Goal: Task Accomplishment & Management: Use online tool/utility

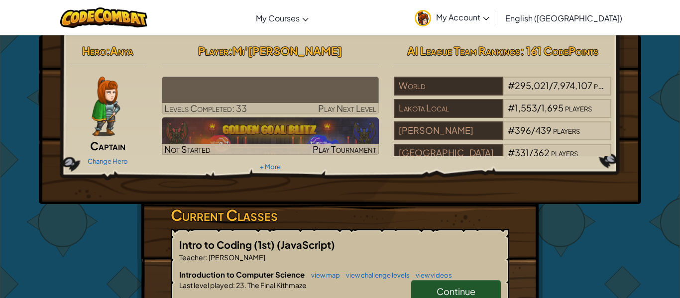
click at [465, 277] on h6 "Introduction to Computer Science view map view challenge levels view videos" at bounding box center [340, 274] width 322 height 11
click at [465, 284] on link "Continue" at bounding box center [456, 291] width 90 height 23
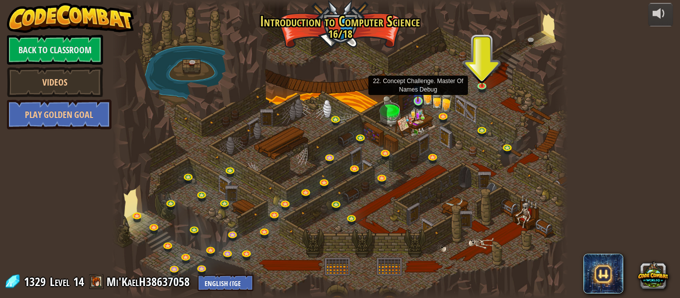
click at [417, 101] on img at bounding box center [418, 90] width 10 height 24
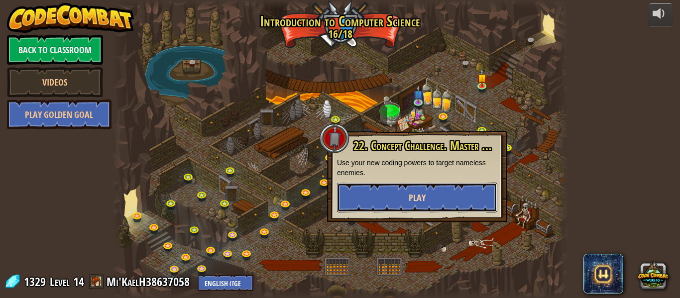
click at [431, 191] on button "Play" at bounding box center [417, 198] width 160 height 30
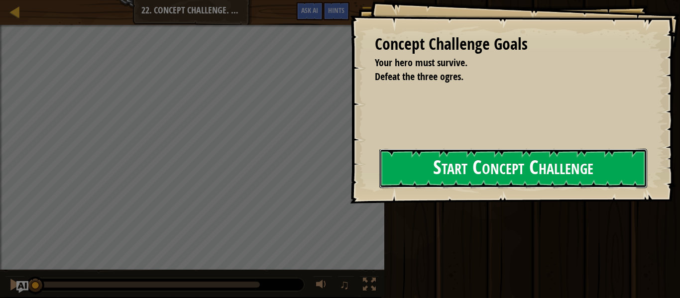
click at [413, 188] on button "Start Concept Challenge" at bounding box center [514, 168] width 268 height 39
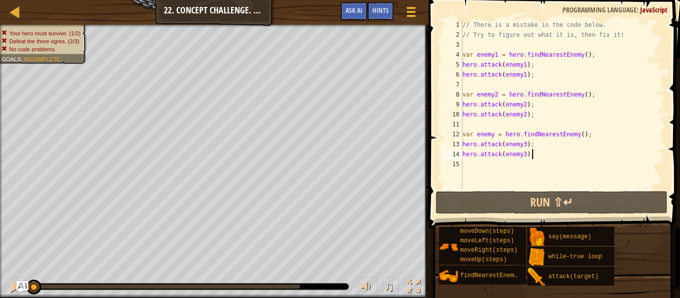
click at [596, 163] on div "// There is a mistake in the code below. // Try to figure out what it is, then …" at bounding box center [563, 114] width 205 height 189
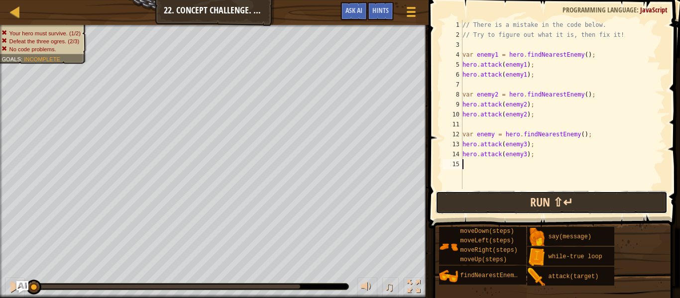
click at [571, 204] on button "Run ⇧↵" at bounding box center [552, 202] width 232 height 23
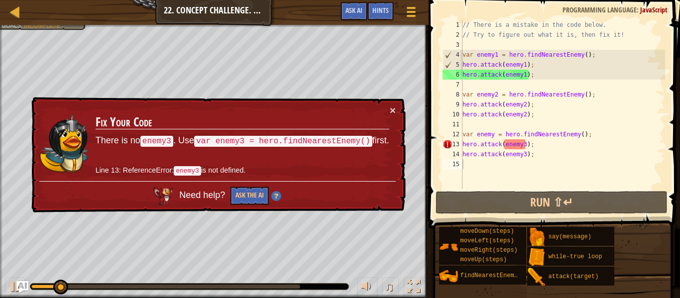
click at [229, 9] on div "Map Introduction to Computer Science 22. Concept Challenge. Master Of Names Deb…" at bounding box center [214, 12] width 429 height 25
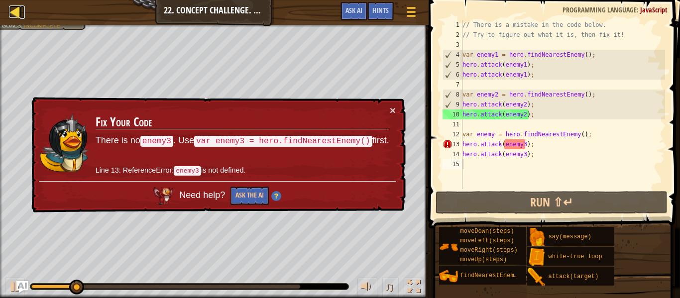
click at [12, 6] on div at bounding box center [15, 11] width 12 height 12
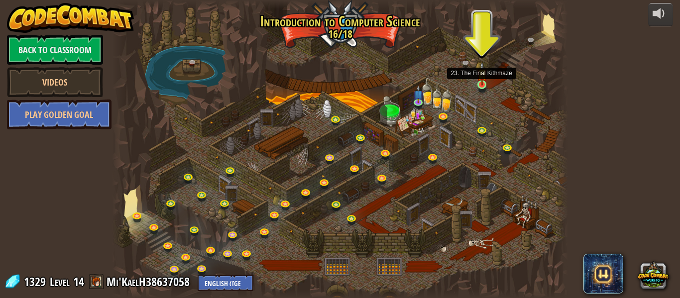
click at [483, 81] on img at bounding box center [482, 74] width 10 height 24
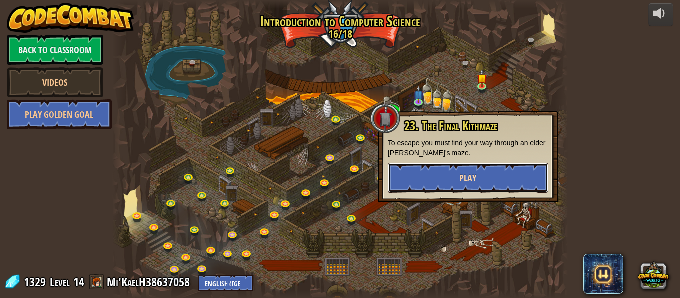
click at [443, 177] on button "Play" at bounding box center [468, 178] width 160 height 30
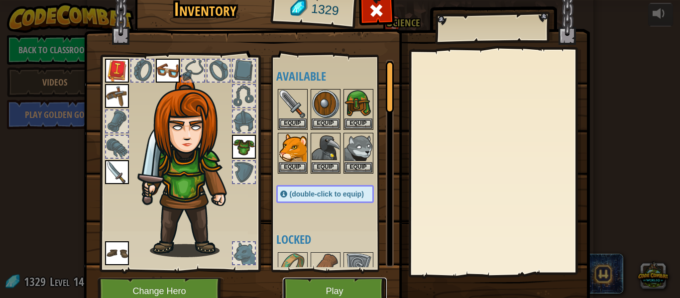
click at [326, 294] on button "Play" at bounding box center [335, 291] width 104 height 27
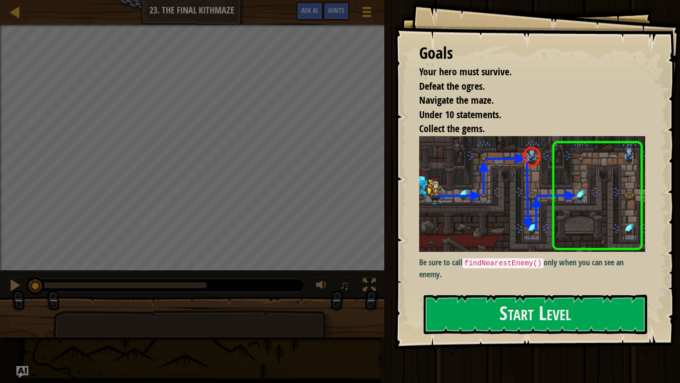
click at [511, 231] on img at bounding box center [532, 194] width 226 height 116
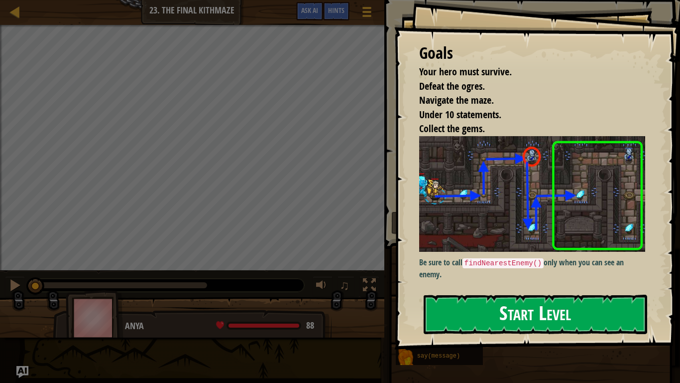
click at [562, 298] on button "Start Level" at bounding box center [536, 313] width 224 height 39
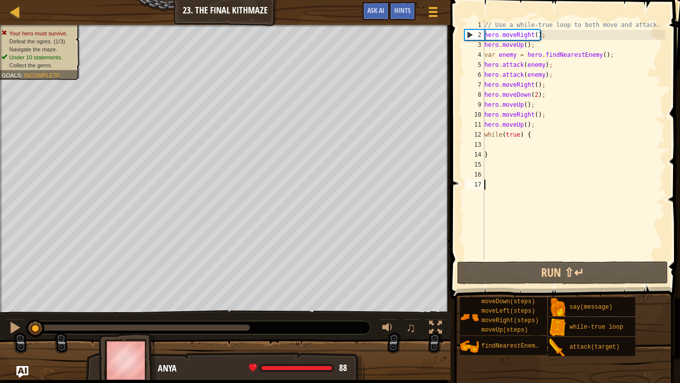
click at [541, 125] on div "// Use a while-true loop to both move and attack. hero . moveRight ( ) ; hero .…" at bounding box center [574, 149] width 183 height 259
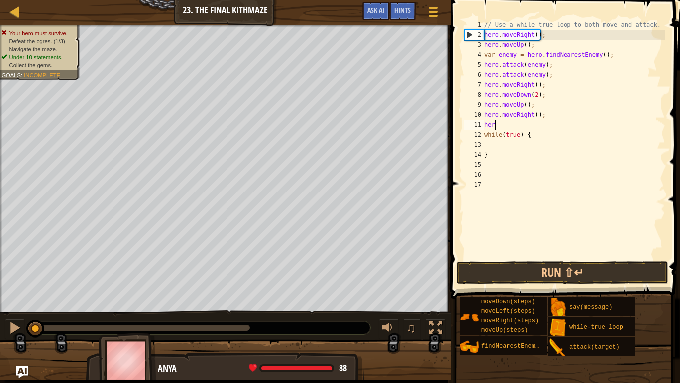
type textarea "h"
click at [550, 118] on div "// Use a while-true loop to both move and attack. hero . moveRight ( ) ; hero .…" at bounding box center [574, 149] width 183 height 259
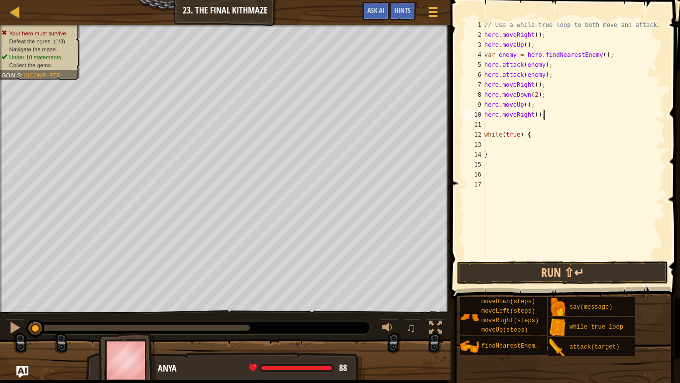
click at [486, 134] on div "// Use a while-true loop to both move and attack. hero . moveRight ( ) ; hero .…" at bounding box center [574, 149] width 183 height 259
type textarea "while(true) {"
click at [514, 266] on button "Run ⇧↵" at bounding box center [562, 272] width 211 height 23
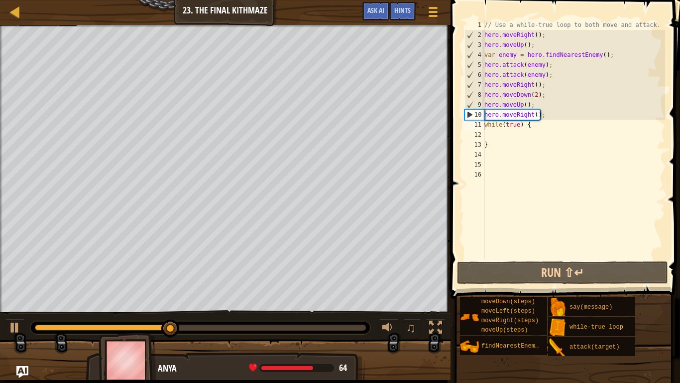
click at [27, 9] on div "Map Introduction to Computer Science 23. The Final Kithmaze Game Menu Done Hint…" at bounding box center [225, 12] width 451 height 25
click at [9, 16] on div at bounding box center [15, 11] width 12 height 12
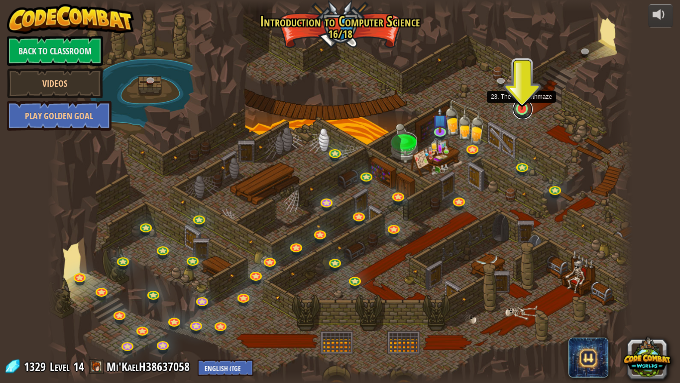
click at [524, 112] on link at bounding box center [523, 109] width 20 height 20
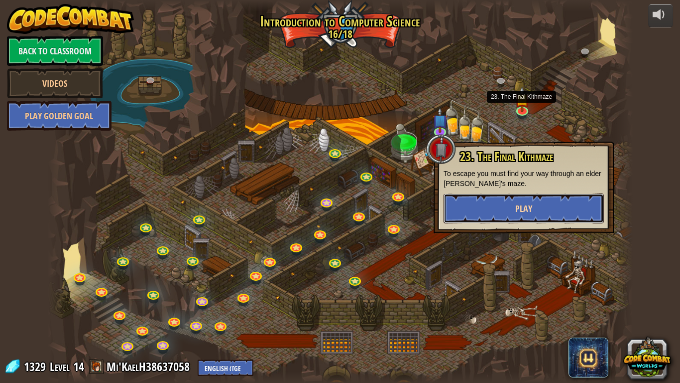
click at [514, 204] on button "Play" at bounding box center [524, 208] width 160 height 30
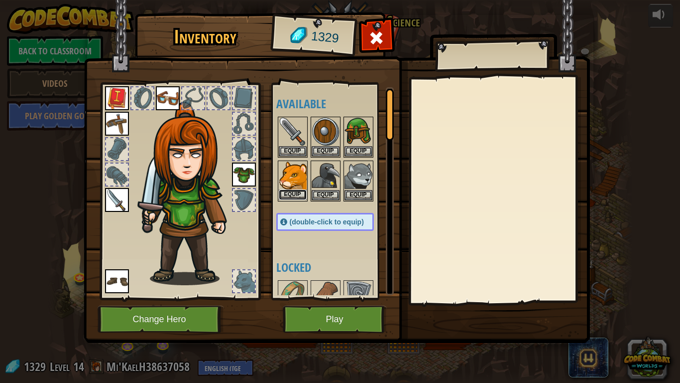
click at [300, 195] on button "Equip" at bounding box center [293, 194] width 28 height 10
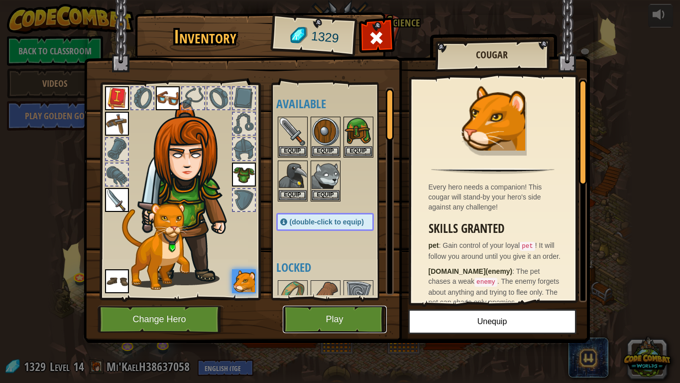
click at [338, 298] on button "Play" at bounding box center [335, 318] width 104 height 27
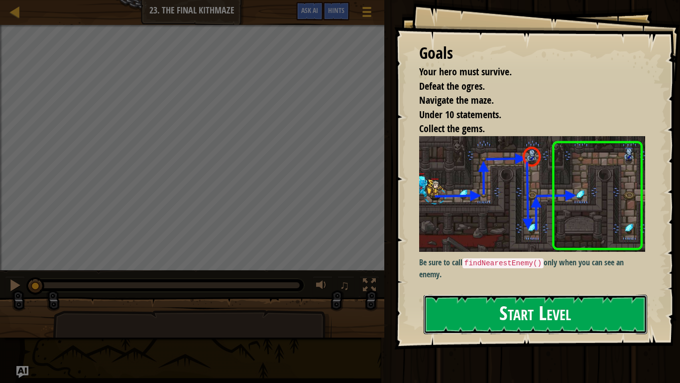
click at [488, 298] on button "Start Level" at bounding box center [536, 313] width 224 height 39
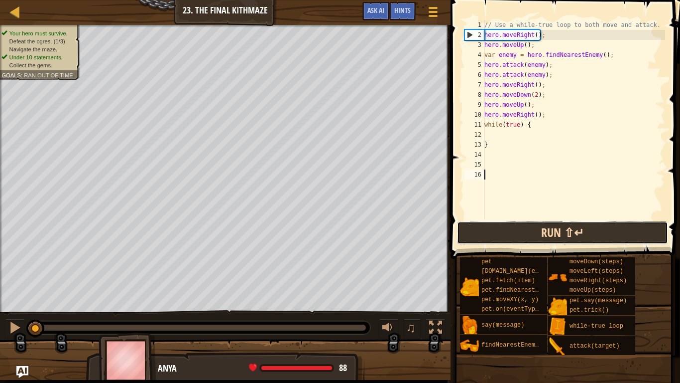
click at [469, 213] on div "1 2 3 4 5 6 7 8 9 10 11 12 13 14 15 16 // Use a while-true loop to both move an…" at bounding box center [564, 149] width 233 height 288
click at [491, 227] on button "Run ⇧↵" at bounding box center [562, 232] width 211 height 23
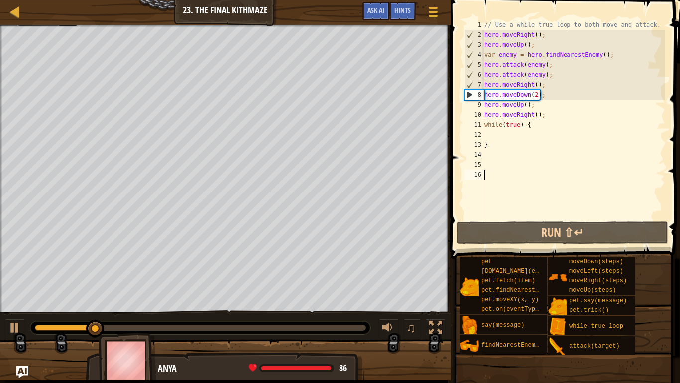
click at [492, 139] on div "// Use a while-true loop to both move and attack. hero . moveRight ( ) ; hero .…" at bounding box center [574, 129] width 183 height 219
type textarea "}"
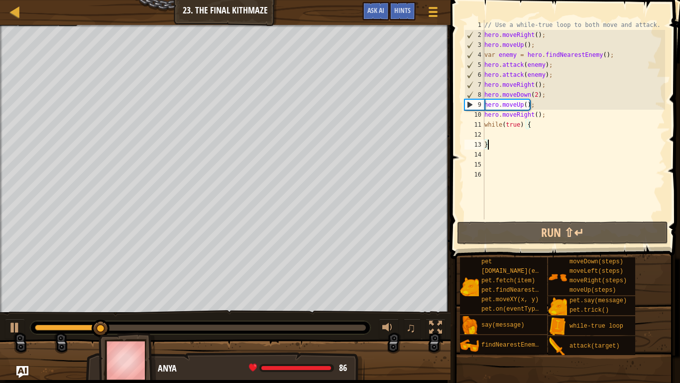
click at [486, 136] on div "// Use a while-true loop to both move and attack. hero . moveRight ( ) ; hero .…" at bounding box center [574, 129] width 183 height 219
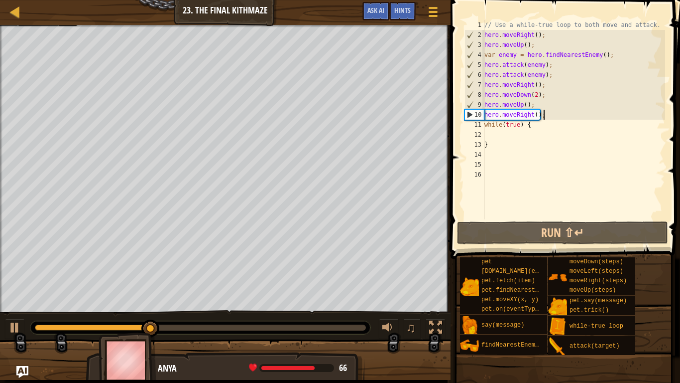
click at [551, 116] on div "// Use a while-true loop to both move and attack. hero . moveRight ( ) ; hero .…" at bounding box center [574, 129] width 183 height 219
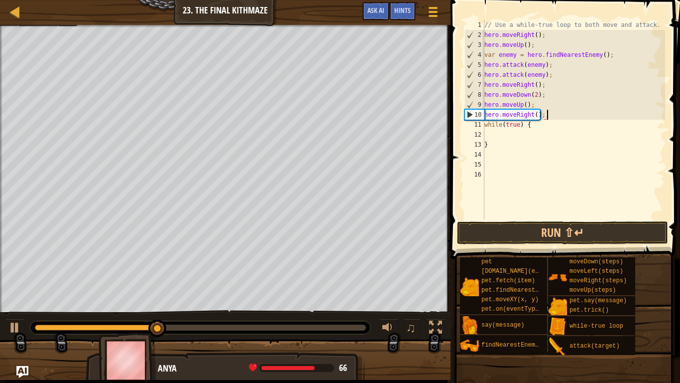
type textarea "hero.moveRight();"
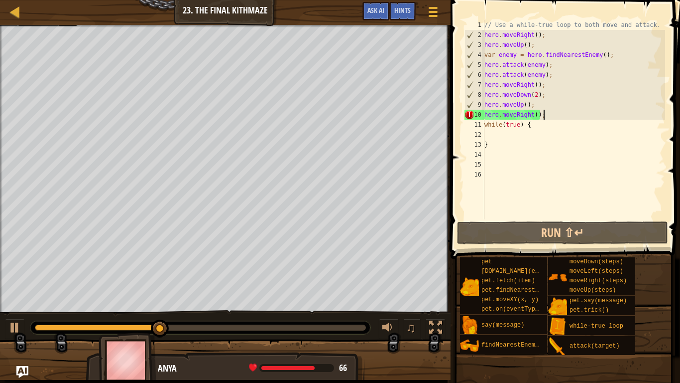
scroll to position [4, 0]
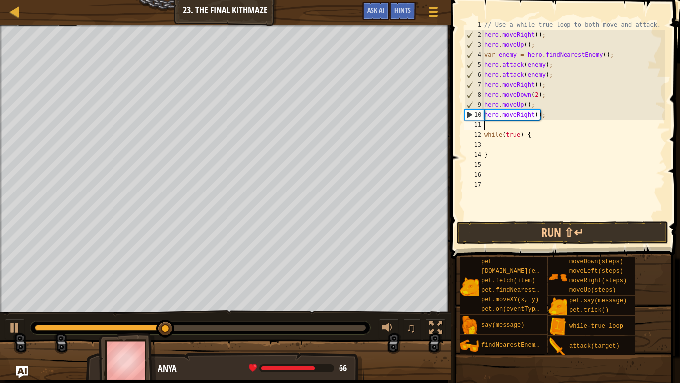
type textarea "h"
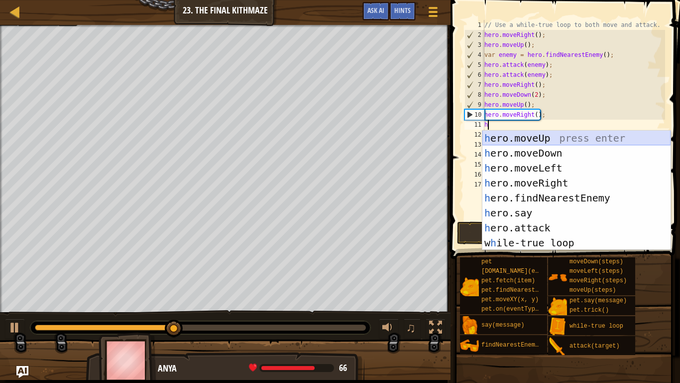
click at [555, 140] on div "h ero.moveUp press enter h ero.moveDown press enter h ero.moveLeft press enter …" at bounding box center [577, 205] width 188 height 149
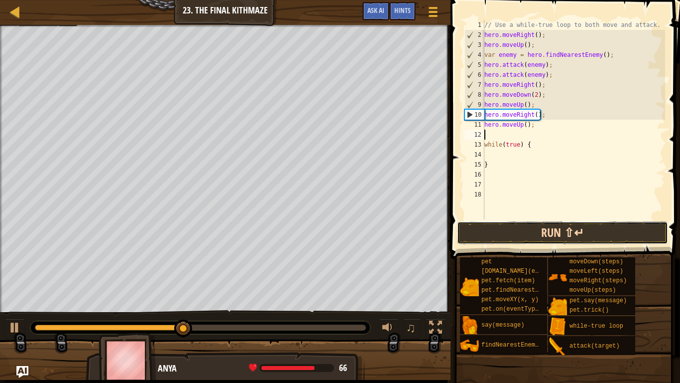
click at [545, 239] on button "Run ⇧↵" at bounding box center [562, 232] width 211 height 23
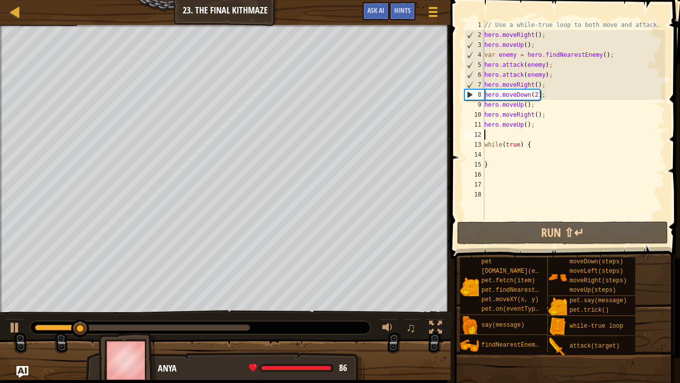
type textarea "h"
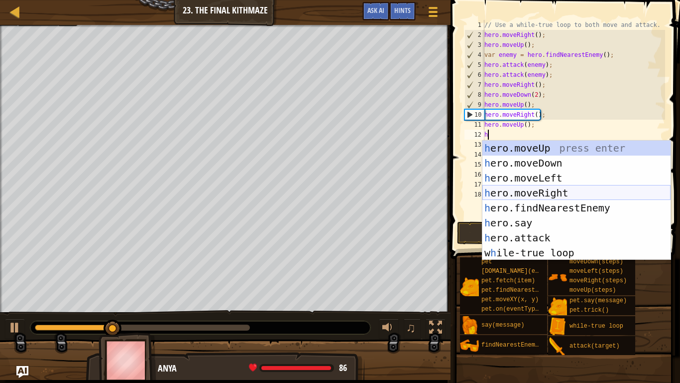
click at [566, 190] on div "h ero.moveUp press enter h ero.moveDown press enter h ero.moveLeft press enter …" at bounding box center [577, 214] width 188 height 149
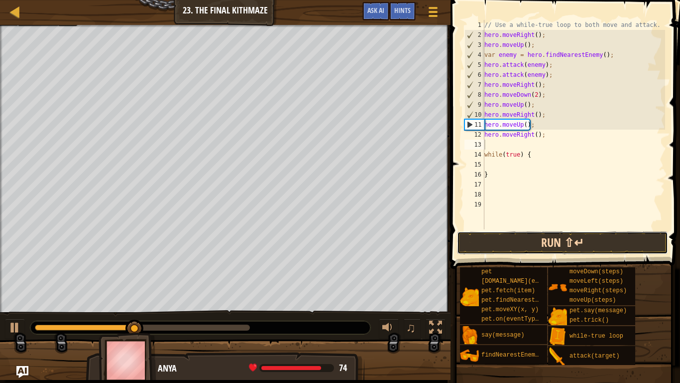
click at [534, 239] on button "Run ⇧↵" at bounding box center [562, 242] width 211 height 23
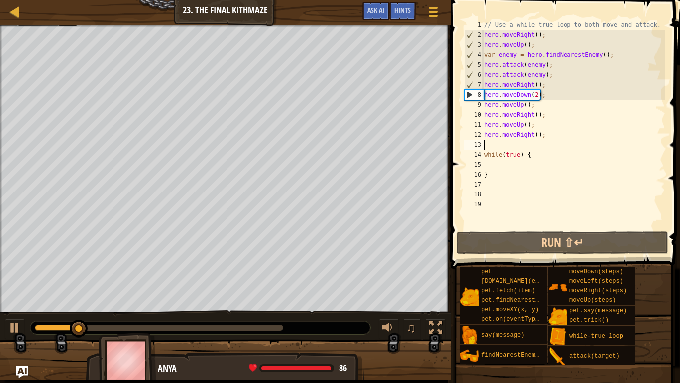
type textarea "h"
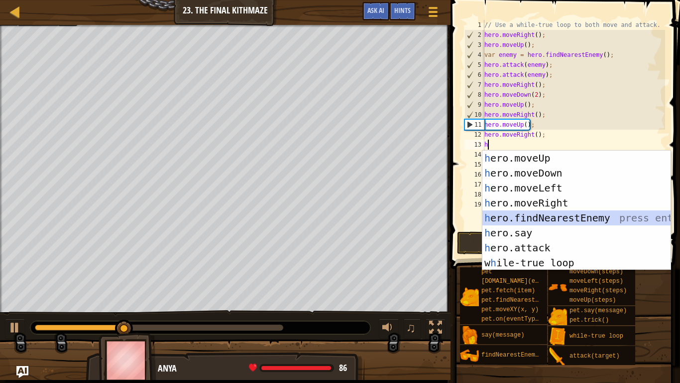
click at [503, 222] on div "h ero.moveUp press enter h ero.moveDown press enter h ero.moveLeft press enter …" at bounding box center [577, 224] width 188 height 149
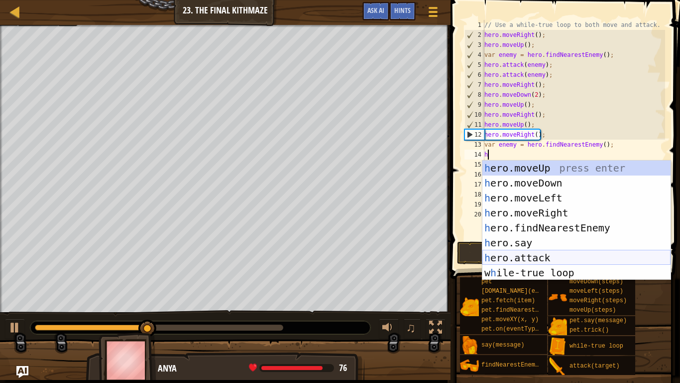
click at [524, 259] on div "h ero.moveUp press enter h ero.moveDown press enter h ero.moveLeft press enter …" at bounding box center [577, 234] width 188 height 149
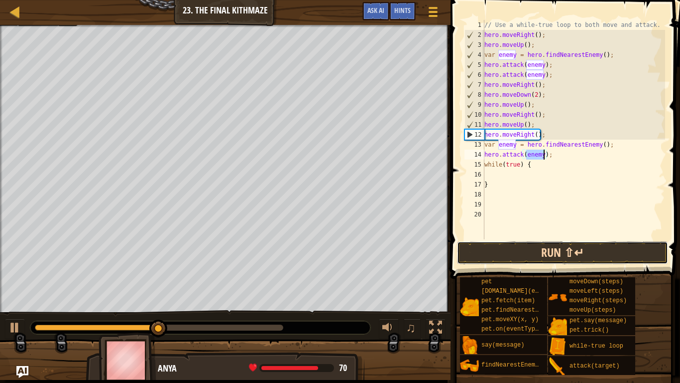
click at [518, 257] on button "Run ⇧↵" at bounding box center [562, 252] width 211 height 23
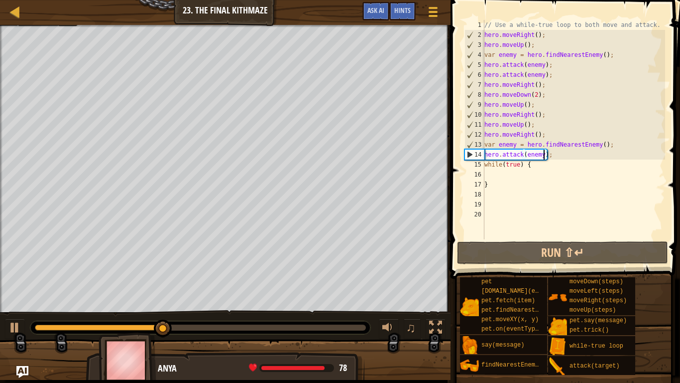
click at [554, 160] on div "// Use a while-true loop to both move and attack. hero . moveRight ( ) ; hero .…" at bounding box center [574, 139] width 183 height 239
click at [553, 157] on div "// Use a while-true loop to both move and attack. hero . moveRight ( ) ; hero .…" at bounding box center [574, 139] width 183 height 239
type textarea "hero.attack(enemy);"
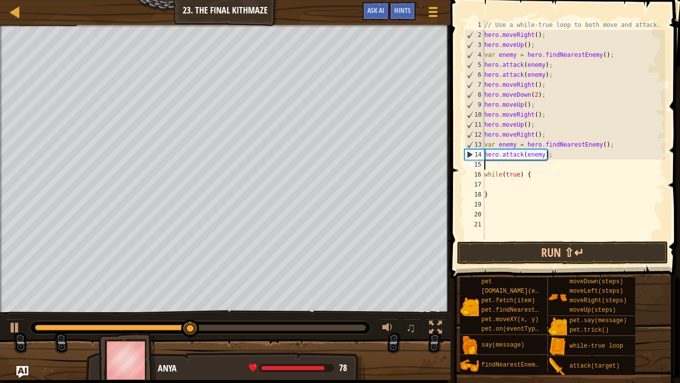
type textarea "h"
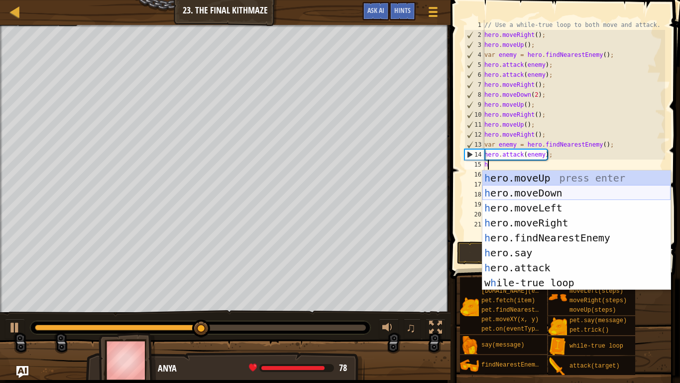
click at [555, 194] on div "h ero.moveUp press enter h ero.moveDown press enter h ero.moveLeft press enter …" at bounding box center [577, 244] width 188 height 149
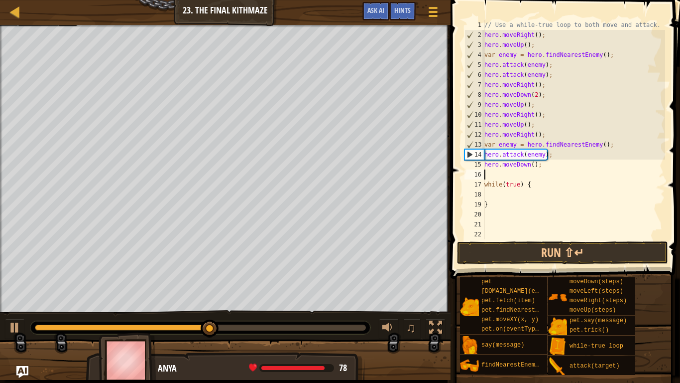
click at [534, 164] on div "// Use a while-true loop to both move and attack. hero . moveRight ( ) ; hero .…" at bounding box center [574, 139] width 183 height 239
click at [553, 179] on div "// Use a while-true loop to both move and attack. hero . moveRight ( ) ; hero .…" at bounding box center [574, 139] width 183 height 239
type textarea "while(true) {"
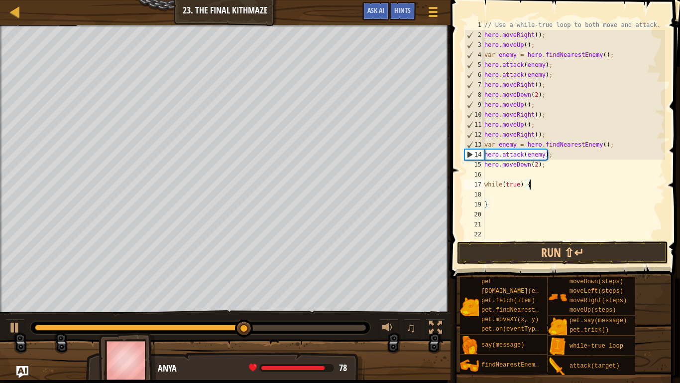
click at [522, 173] on div "// Use a while-true loop to both move and attack. hero . moveRight ( ) ; hero .…" at bounding box center [574, 139] width 183 height 239
type textarea "h"
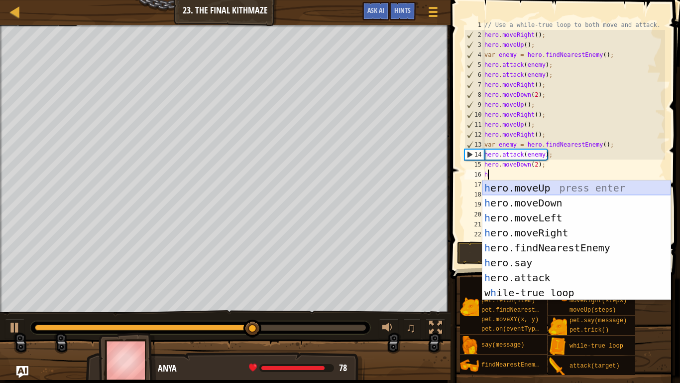
click at [534, 192] on div "h ero.moveUp press enter h ero.moveDown press enter h ero.moveLeft press enter …" at bounding box center [577, 254] width 188 height 149
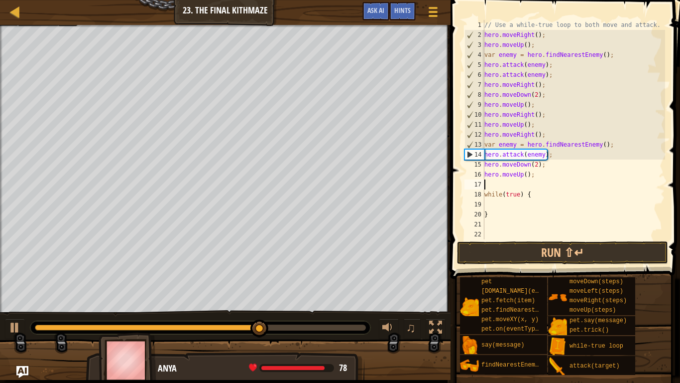
type textarea "h"
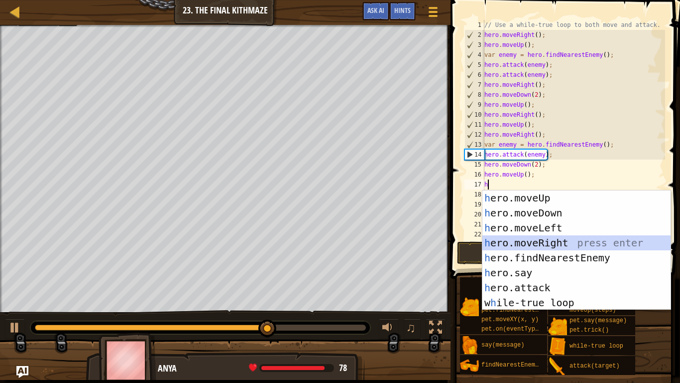
click at [551, 243] on div "h ero.moveUp press enter h ero.moveDown press enter h ero.moveLeft press enter …" at bounding box center [577, 264] width 188 height 149
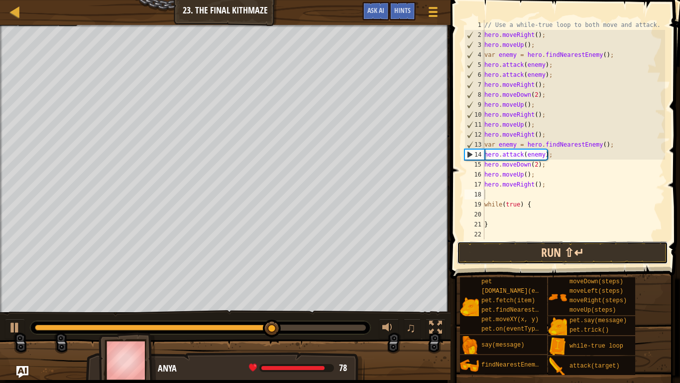
click at [555, 255] on button "Run ⇧↵" at bounding box center [562, 252] width 211 height 23
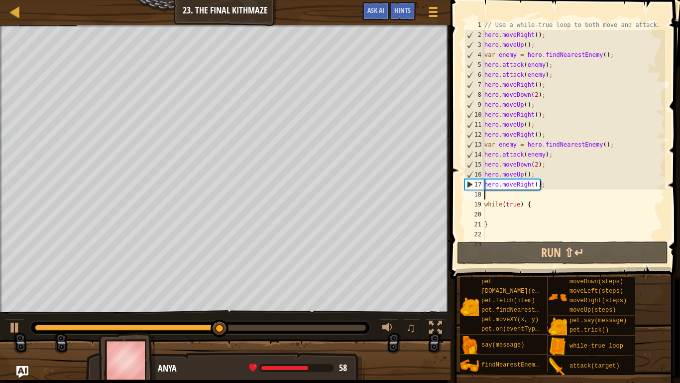
type textarea "h"
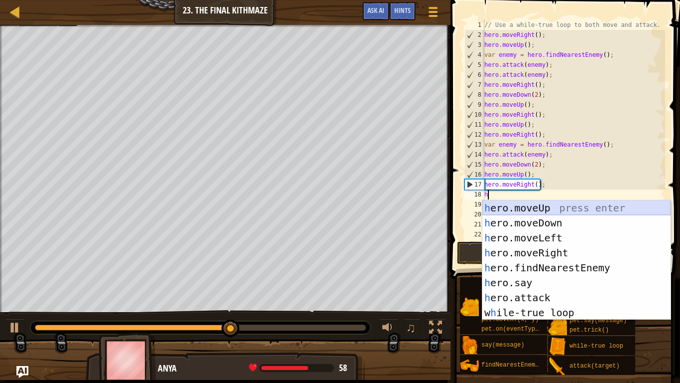
click at [524, 209] on div "h ero.moveUp press enter h ero.moveDown press enter h ero.moveLeft press enter …" at bounding box center [577, 274] width 188 height 149
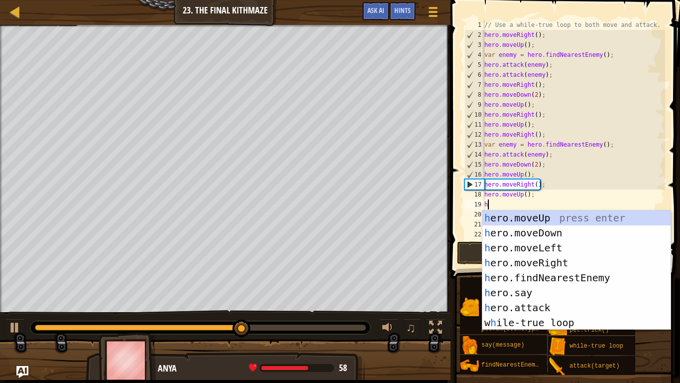
type textarea "h"
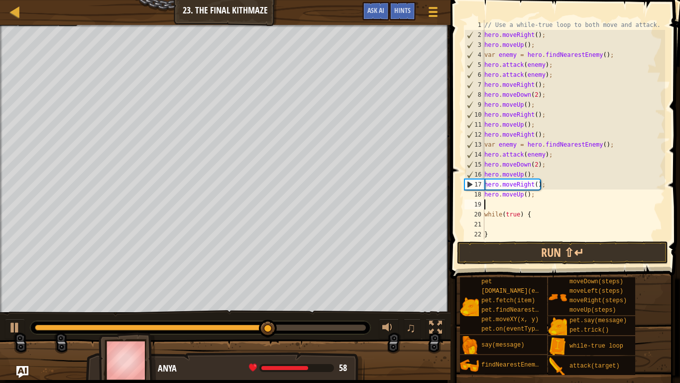
type textarea "h"
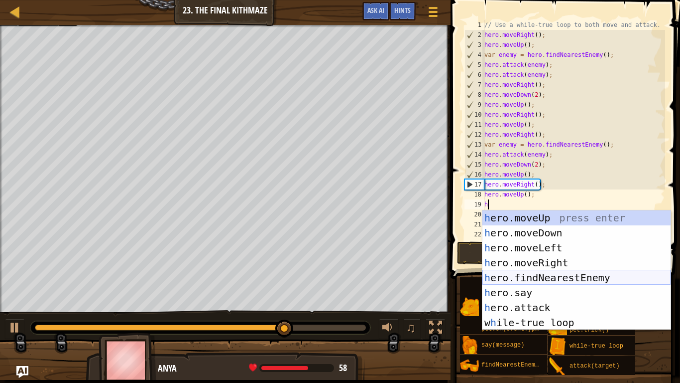
click at [539, 281] on div "h ero.moveUp press enter h ero.moveDown press enter h ero.moveLeft press enter …" at bounding box center [577, 284] width 188 height 149
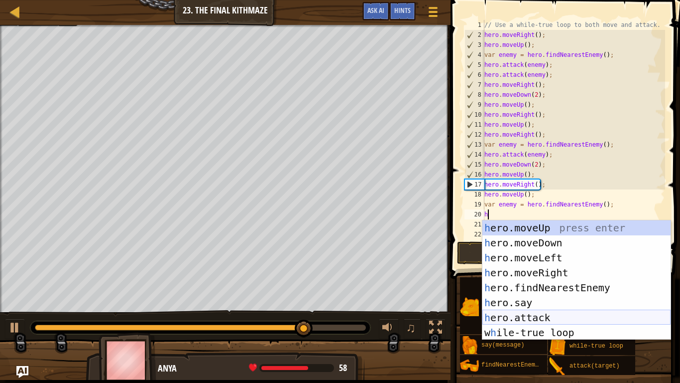
click at [544, 298] on div "h ero.moveUp press enter h ero.moveDown press enter h ero.moveLeft press enter …" at bounding box center [577, 294] width 188 height 149
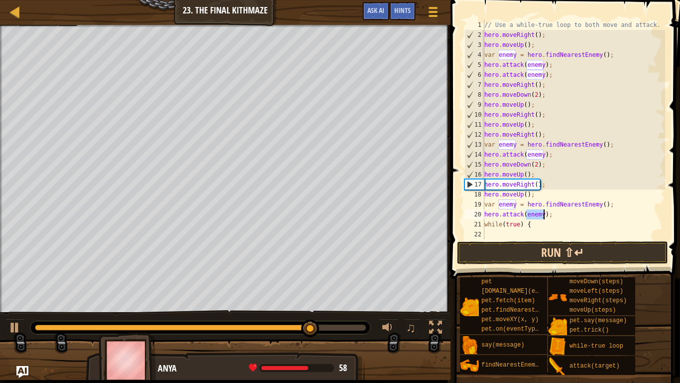
type textarea "hero.attack(enemy);"
click at [531, 254] on button "Run ⇧↵" at bounding box center [562, 252] width 211 height 23
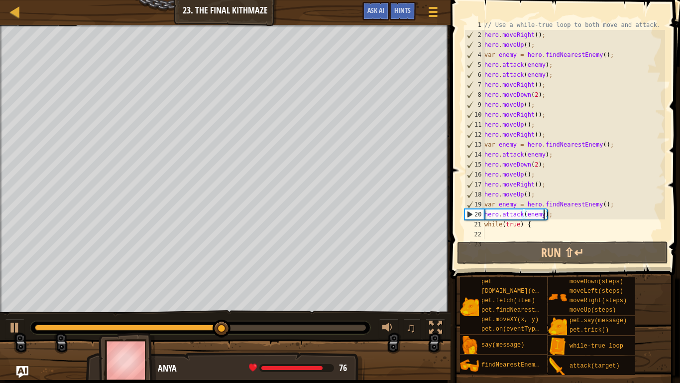
click at [552, 213] on div "// Use a while-true loop to both move and attack. hero . moveRight ( ) ; hero .…" at bounding box center [574, 139] width 183 height 239
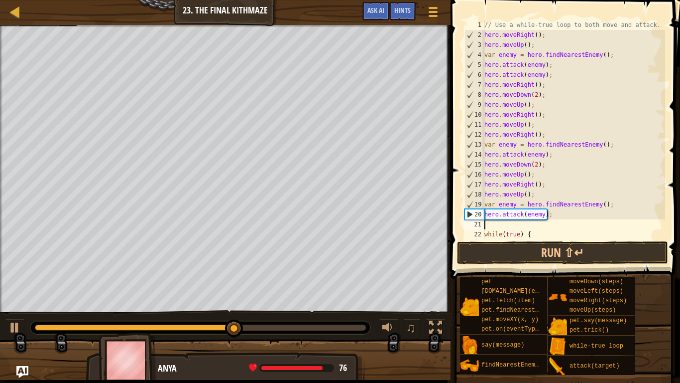
type textarea "h"
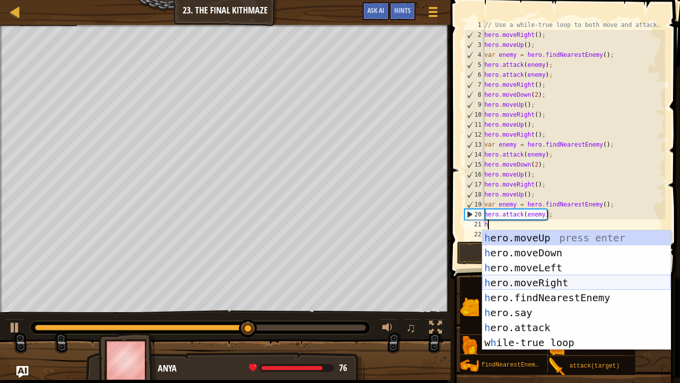
click at [549, 278] on div "h ero.moveUp press enter h ero.moveDown press enter h ero.moveLeft press enter …" at bounding box center [577, 304] width 188 height 149
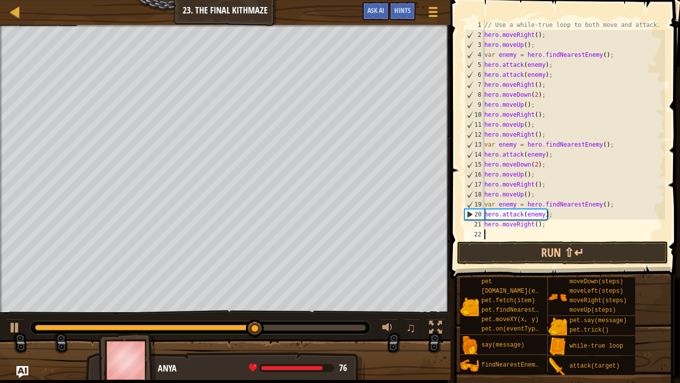
type textarea "h"
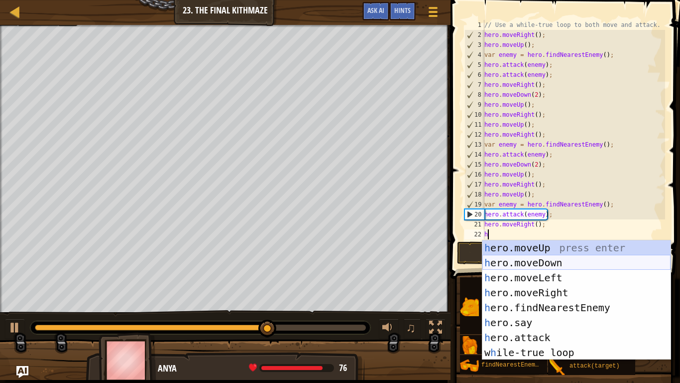
click at [547, 262] on div "h ero.moveUp press enter h ero.moveDown press enter h ero.moveLeft press enter …" at bounding box center [577, 314] width 188 height 149
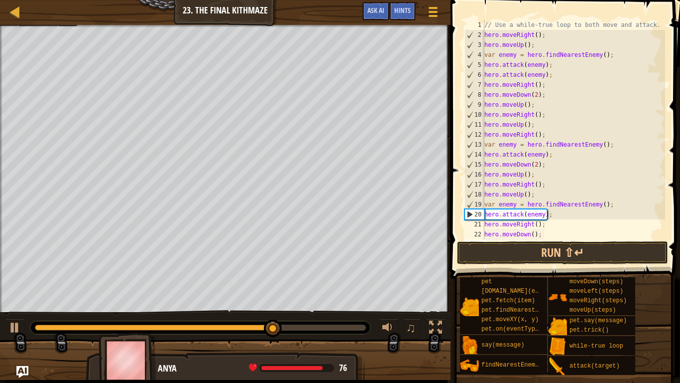
click at [536, 230] on div "// Use a while-true loop to both move and attack. hero . moveRight ( ) ; hero .…" at bounding box center [574, 139] width 183 height 239
click at [531, 231] on div "// Use a while-true loop to both move and attack. hero . moveRight ( ) ; hero .…" at bounding box center [574, 139] width 183 height 239
click at [534, 232] on div "// Use a while-true loop to both move and attack. hero . moveRight ( ) ; hero .…" at bounding box center [574, 139] width 183 height 239
type textarea "hero.moveDown(2);"
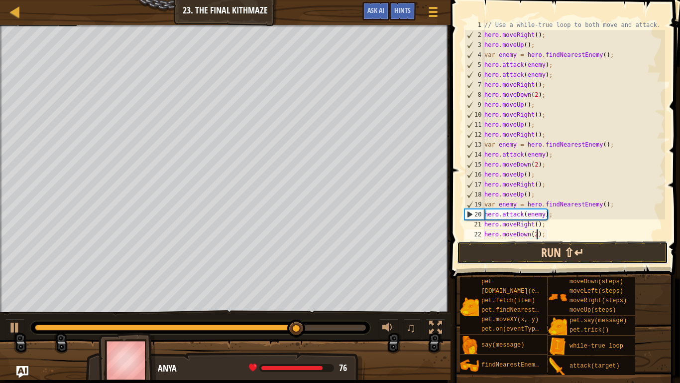
click at [556, 241] on button "Run ⇧↵" at bounding box center [562, 252] width 211 height 23
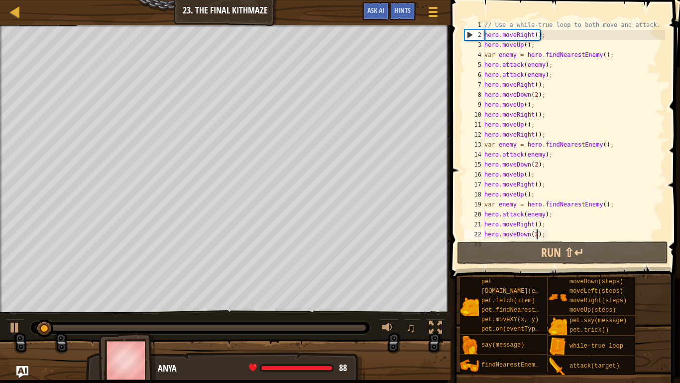
click at [554, 235] on div "// Use a while-true loop to both move and attack. hero . moveRight ( ) ; hero .…" at bounding box center [574, 139] width 183 height 239
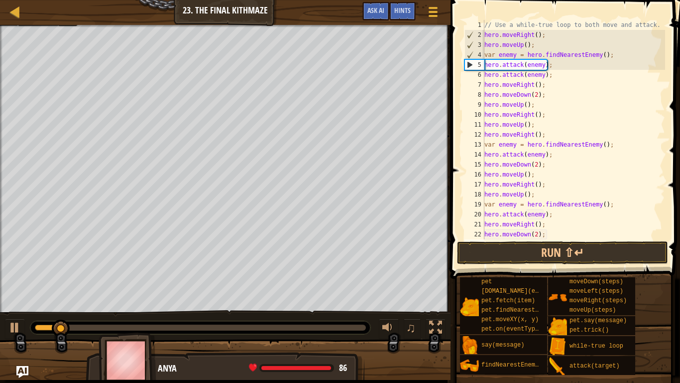
scroll to position [4, 0]
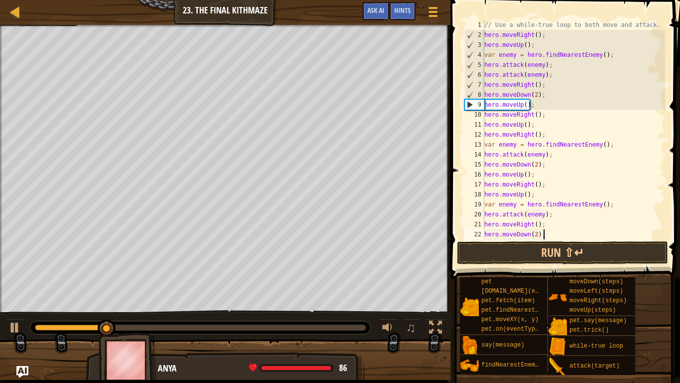
click at [550, 235] on div "// Use a while-true loop to both move and attack. hero . moveRight ( ) ; hero .…" at bounding box center [574, 139] width 183 height 239
type textarea "hero.moveDown(2);"
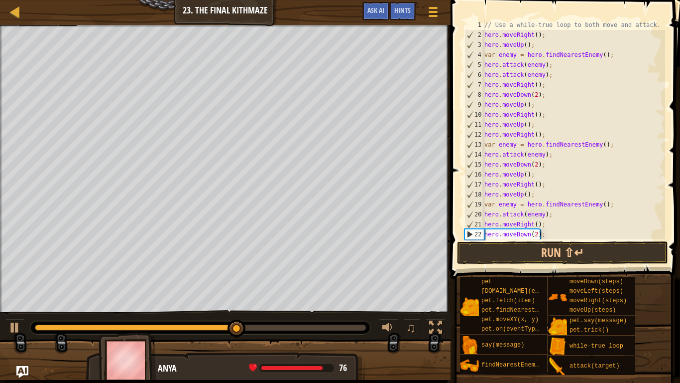
click at [569, 236] on div "// Use a while-true loop to both move and attack. hero . moveRight ( ) ; hero .…" at bounding box center [574, 139] width 183 height 239
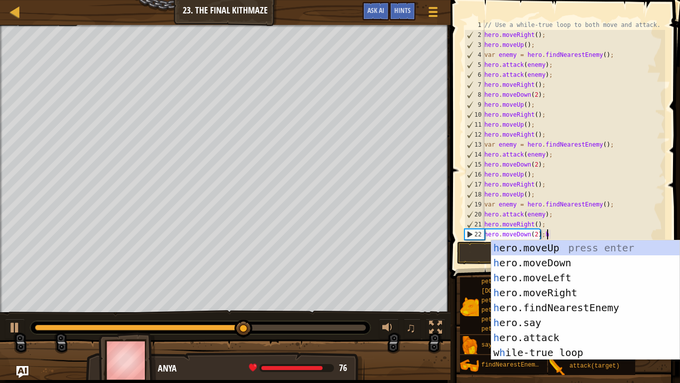
scroll to position [4, 8]
click at [557, 249] on div "h ero.moveUp press enter h ero.moveDown press enter h ero.moveLeft press enter …" at bounding box center [586, 314] width 188 height 149
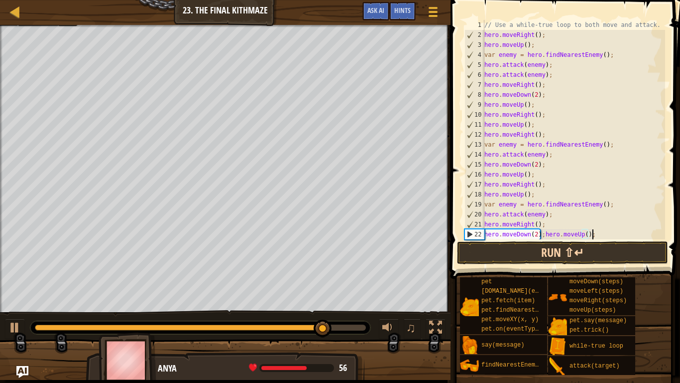
scroll to position [4, 15]
click at [590, 251] on button "Run ⇧↵" at bounding box center [562, 252] width 211 height 23
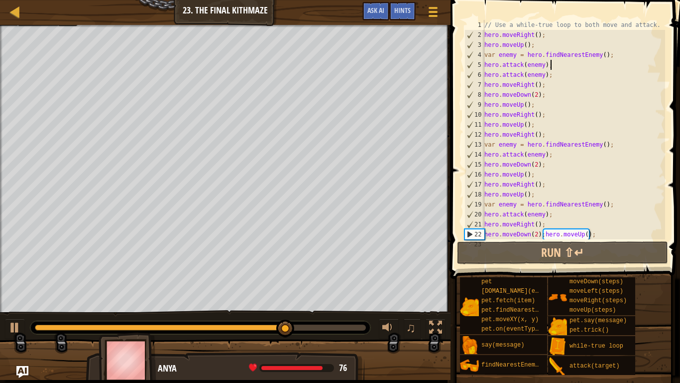
click at [560, 67] on div "// Use a while-true loop to both move and attack. hero . moveRight ( ) ; hero .…" at bounding box center [574, 139] width 183 height 239
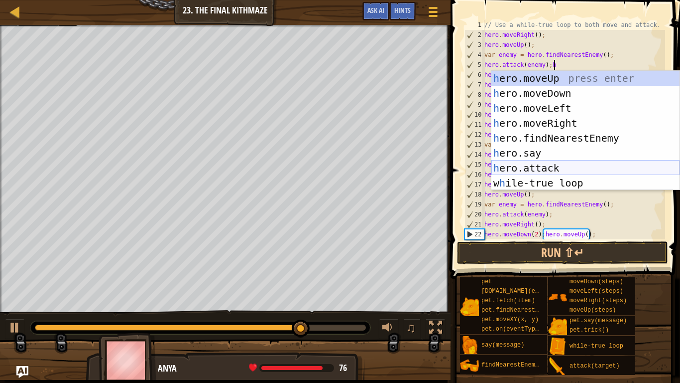
click at [558, 164] on div "h ero.moveUp press enter h ero.moveDown press enter h ero.moveLeft press enter …" at bounding box center [586, 145] width 188 height 149
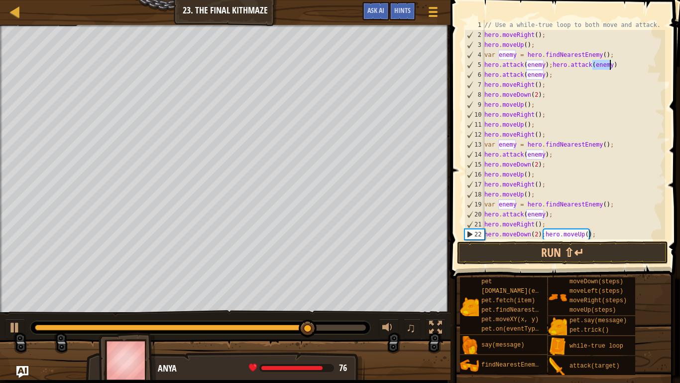
click at [557, 78] on div "// Use a while-true loop to both move and attack. hero . moveRight ( ) ; hero .…" at bounding box center [574, 139] width 183 height 239
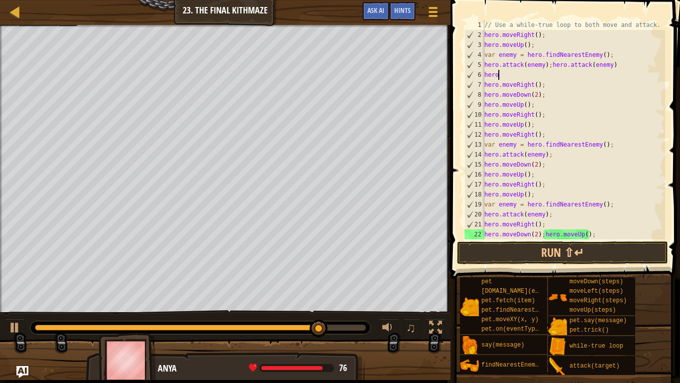
scroll to position [4, 0]
type textarea "h"
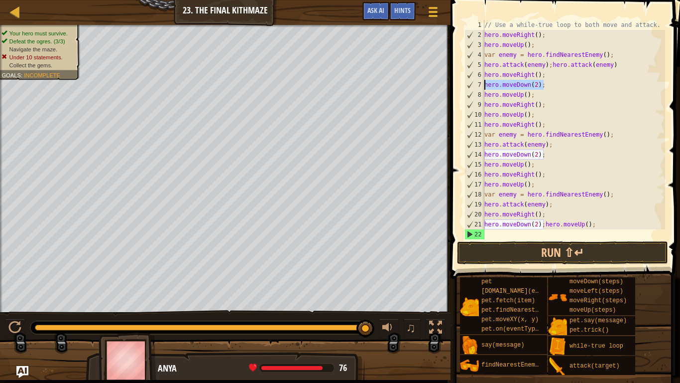
drag, startPoint x: 546, startPoint y: 84, endPoint x: 481, endPoint y: 86, distance: 64.8
click at [481, 86] on div "hero.attack(enemy);hero.attack(enemy) 1 2 3 4 5 6 7 8 9 10 11 12 13 14 15 16 17…" at bounding box center [564, 129] width 203 height 219
type textarea "G"
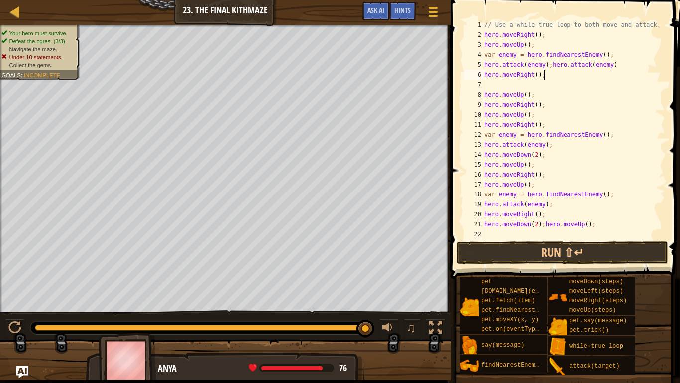
click at [550, 75] on div "// Use a while-true loop to both move and attack. hero . moveRight ( ) ; hero .…" at bounding box center [574, 139] width 183 height 239
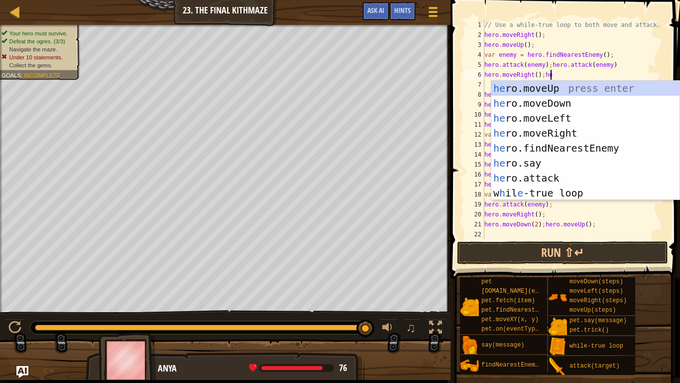
scroll to position [4, 9]
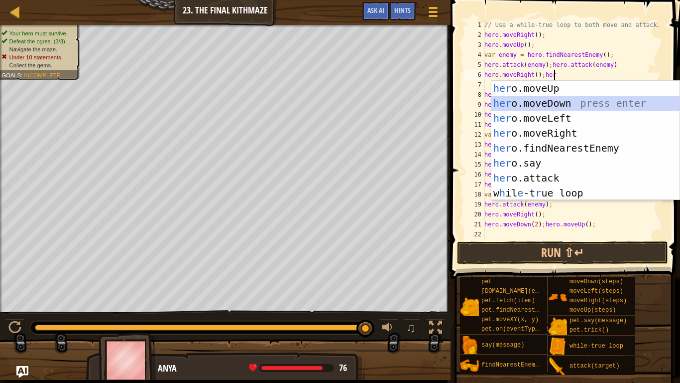
click at [554, 99] on div "her o.moveUp press enter her o.moveDown press enter her o.moveLeft press enter …" at bounding box center [586, 155] width 188 height 149
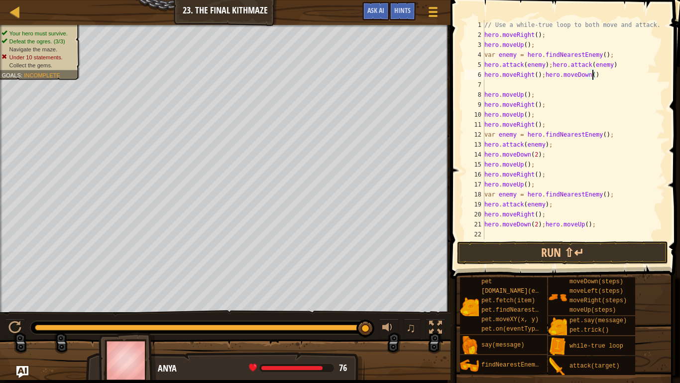
click at [592, 75] on div "// Use a while-true loop to both move and attack. hero . moveRight ( ) ; hero .…" at bounding box center [574, 139] width 183 height 239
type textarea "hero.moveRight();hero.moveDown(2)"
click at [488, 86] on div "// Use a while-true loop to both move and attack. hero . moveRight ( ) ; hero .…" at bounding box center [574, 139] width 183 height 239
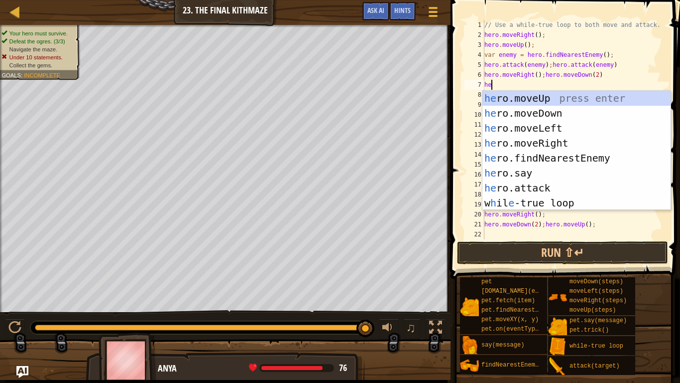
type textarea "her"
click at [570, 103] on div "her o.moveUp press enter her o.moveDown press enter her o.moveLeft press enter …" at bounding box center [577, 165] width 188 height 149
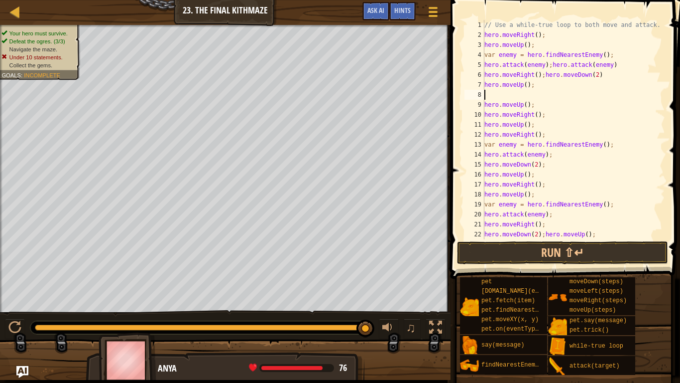
scroll to position [4, 0]
click at [543, 86] on div "// Use a while-true loop to both move and attack. hero . moveRight ( ) ; hero .…" at bounding box center [574, 139] width 183 height 239
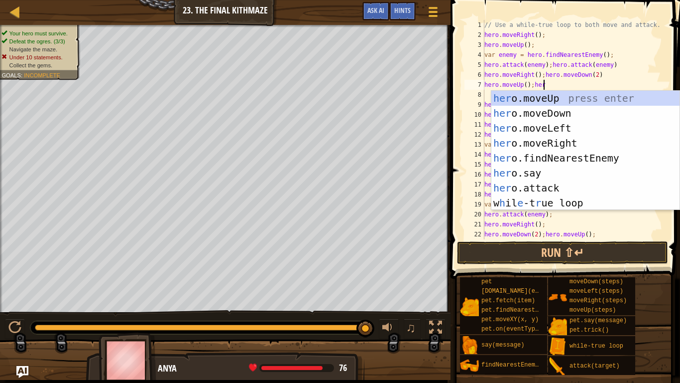
scroll to position [4, 8]
click at [558, 138] on div "her o.moveUp press enter her o.moveDown press enter her o.moveLeft press enter …" at bounding box center [586, 165] width 188 height 149
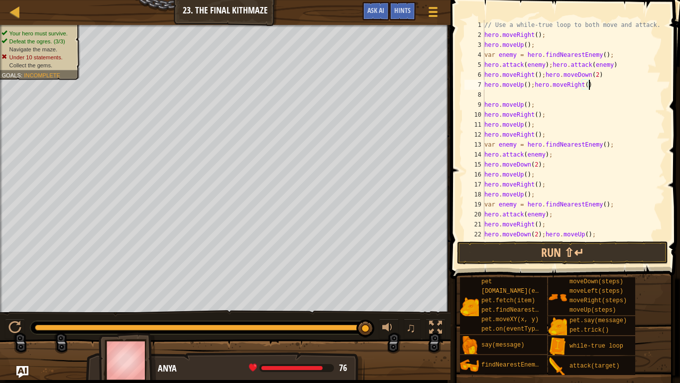
click at [554, 114] on div "// Use a while-true loop to both move and attack. hero . moveRight ( ) ; hero .…" at bounding box center [574, 139] width 183 height 239
type textarea "h"
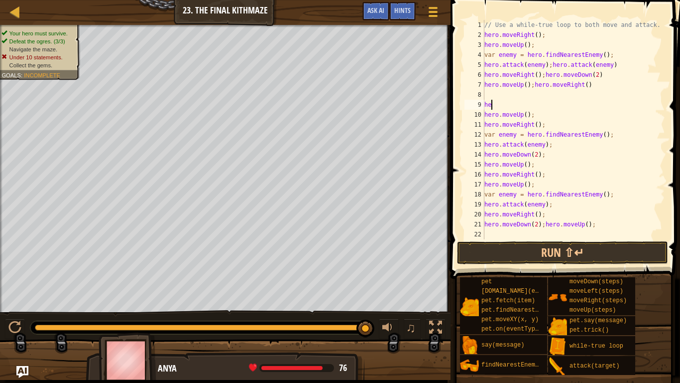
type textarea "h"
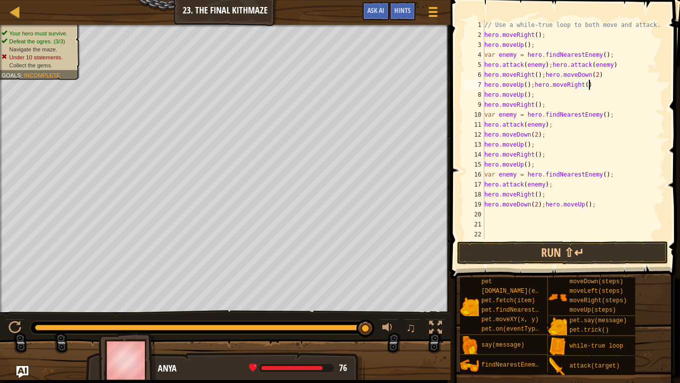
click at [537, 92] on div "// Use a while-true loop to both move and attack. hero . moveRight ( ) ; hero .…" at bounding box center [574, 139] width 183 height 239
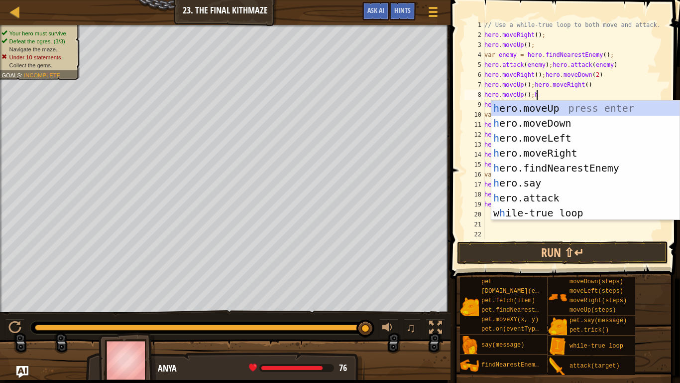
scroll to position [4, 7]
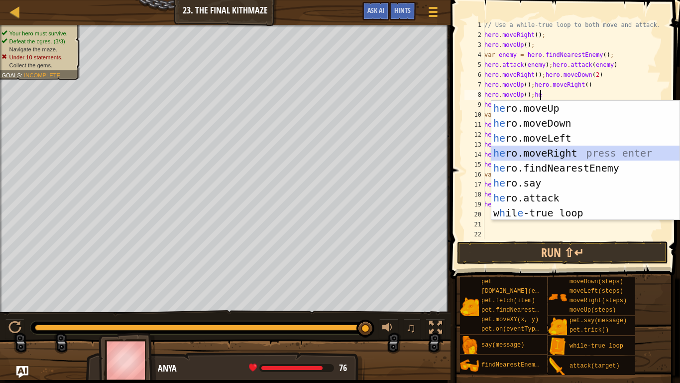
click at [557, 153] on div "he ro.moveUp press enter he ro.moveDown press enter he ro.moveLeft press enter …" at bounding box center [586, 175] width 188 height 149
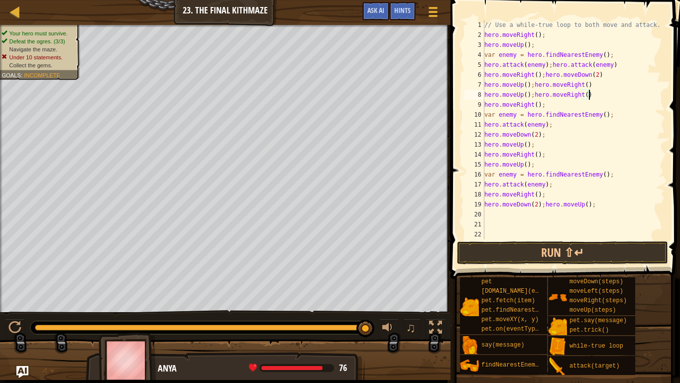
click at [551, 107] on div "// Use a while-true loop to both move and attack. hero . moveRight ( ) ; hero .…" at bounding box center [574, 139] width 183 height 239
type textarea "h"
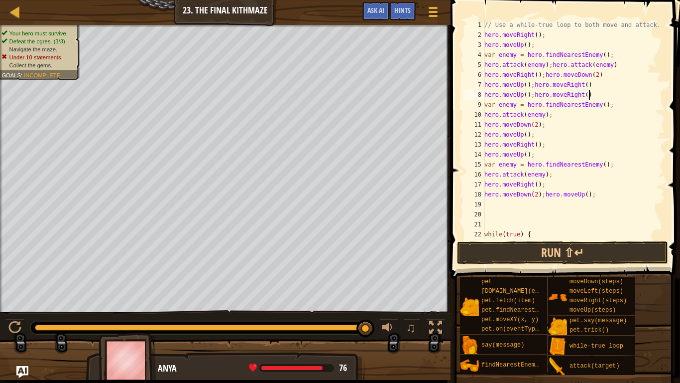
click at [616, 104] on div "// Use a while-true loop to both move and attack. hero . moveRight ( ) ; hero .…" at bounding box center [574, 139] width 183 height 239
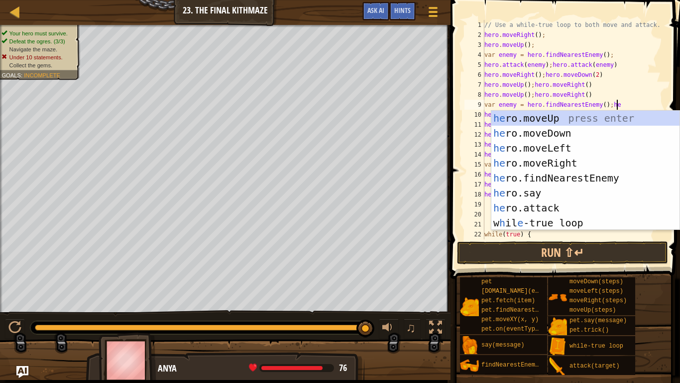
scroll to position [4, 19]
click at [580, 210] on div "her o.moveUp press enter her o.moveDown press enter her o.moveLeft press enter …" at bounding box center [586, 185] width 188 height 149
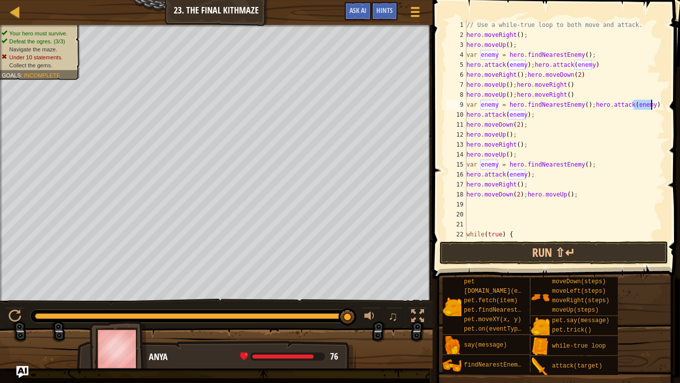
click at [537, 126] on div "// Use a while-true loop to both move and attack. hero . moveRight ( ) ; hero .…" at bounding box center [565, 139] width 201 height 239
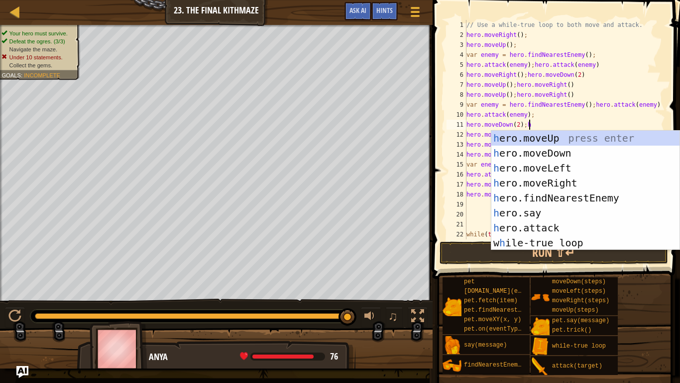
scroll to position [4, 9]
click at [546, 137] on div "he ro.moveUp press enter he ro.moveDown press enter he ro.moveLeft press enter …" at bounding box center [586, 205] width 188 height 149
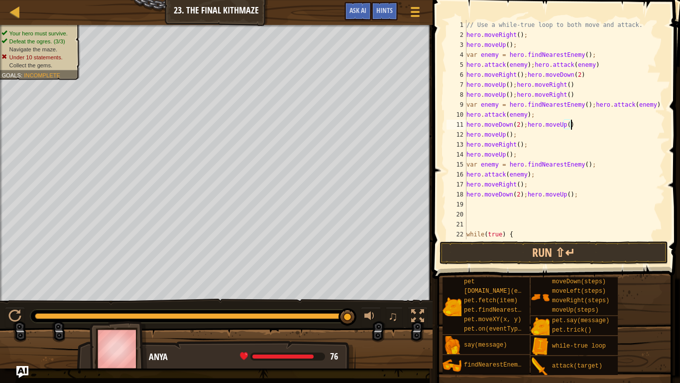
click at [517, 134] on div "// Use a while-true loop to both move and attack. hero . moveRight ( ) ; hero .…" at bounding box center [565, 139] width 201 height 239
type textarea "h"
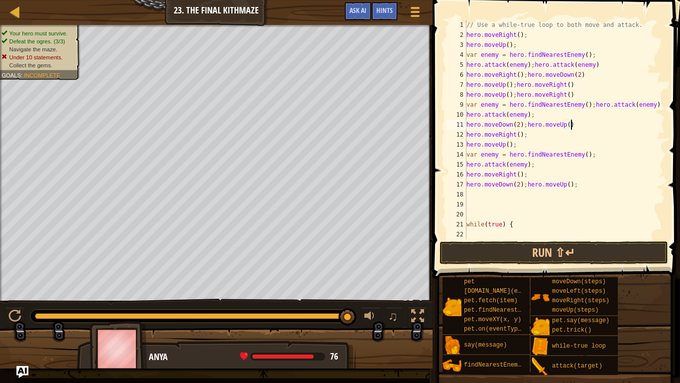
click at [531, 136] on div "// Use a while-true loop to both move and attack. hero . moveRight ( ) ; hero .…" at bounding box center [565, 139] width 201 height 239
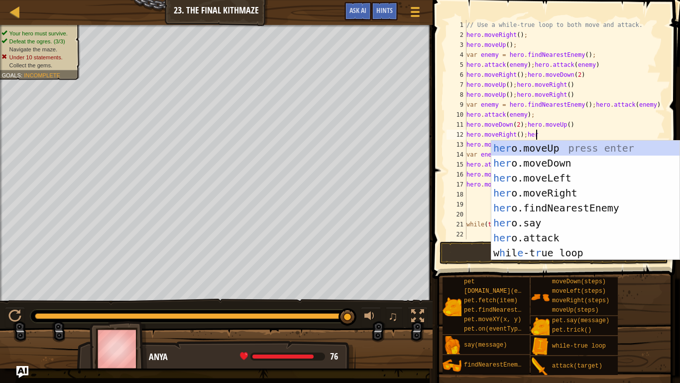
scroll to position [4, 9]
click at [556, 145] on div "her o.moveUp press enter her o.moveDown press enter her o.moveLeft press enter …" at bounding box center [586, 214] width 188 height 149
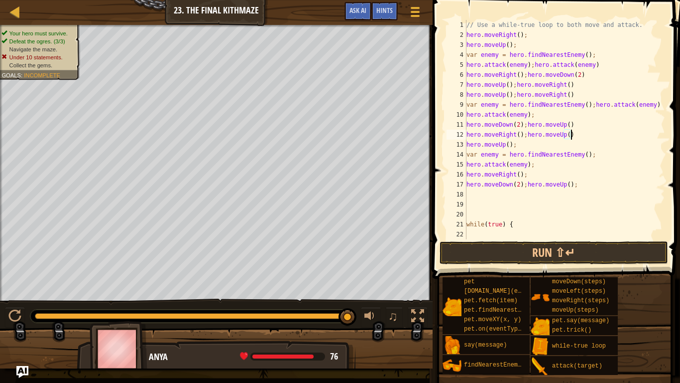
click at [524, 146] on div "// Use a while-true loop to both move and attack. hero . moveRight ( ) ; hero .…" at bounding box center [565, 139] width 201 height 239
type textarea "h"
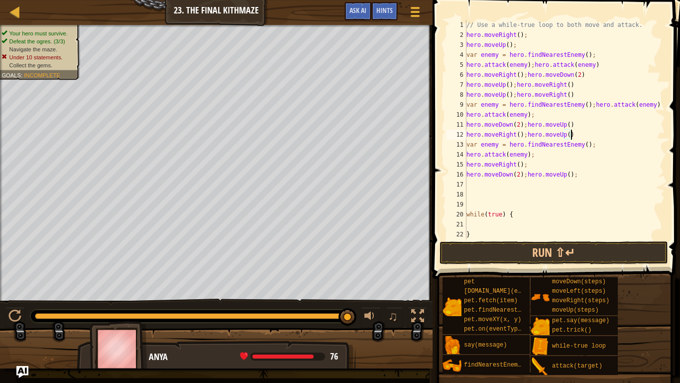
click at [596, 143] on div "// Use a while-true loop to both move and attack. hero . moveRight ( ) ; hero .…" at bounding box center [565, 139] width 201 height 239
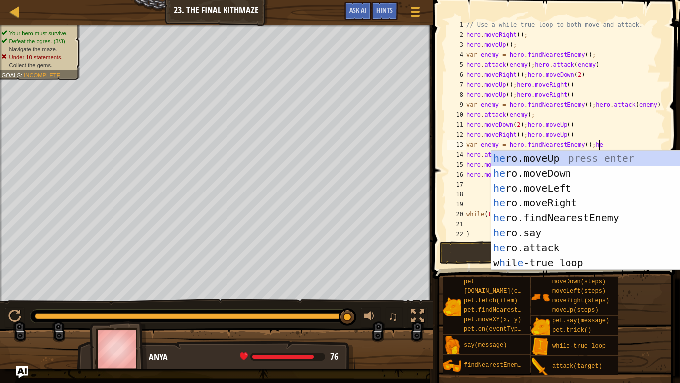
scroll to position [4, 18]
click at [593, 250] on div "he ro.moveUp press enter he ro.moveDown press enter he ro.moveLeft press enter …" at bounding box center [586, 224] width 188 height 149
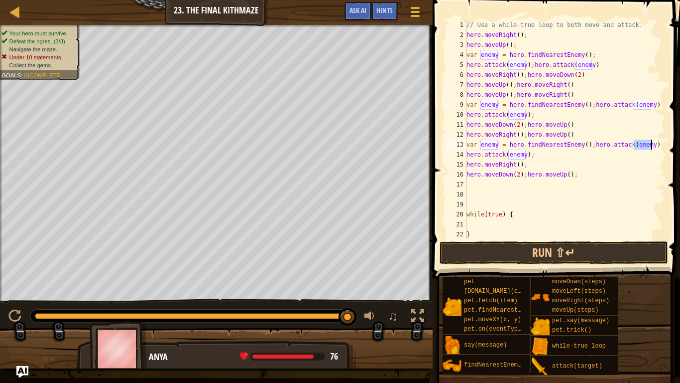
click at [533, 165] on div "// Use a while-true loop to both move and attack. hero . moveRight ( ) ; hero .…" at bounding box center [565, 139] width 201 height 239
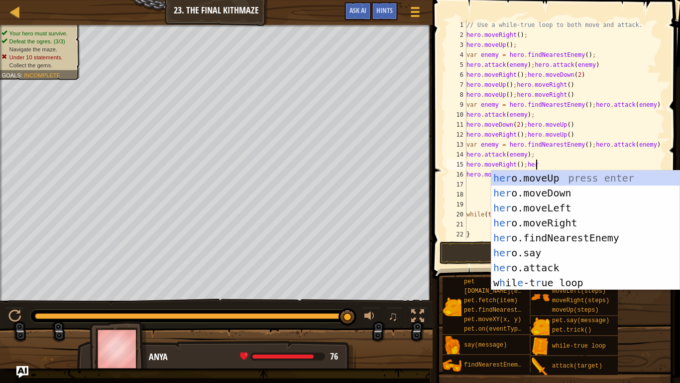
scroll to position [4, 9]
click at [540, 194] on div "her o.moveUp press enter her o.moveDown press enter her o.moveLeft press enter …" at bounding box center [586, 244] width 188 height 149
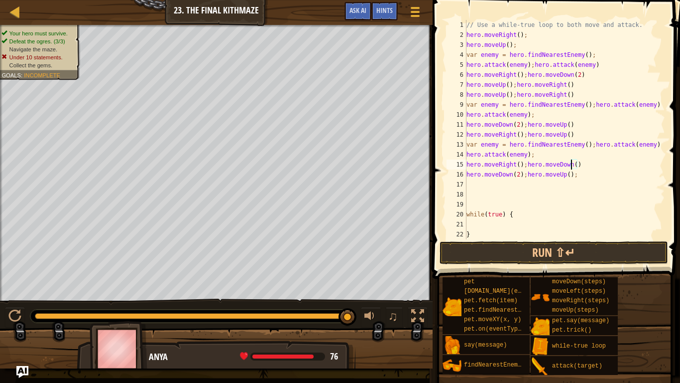
click at [573, 165] on div "// Use a while-true loop to both move and attack. hero . moveRight ( ) ; hero .…" at bounding box center [565, 139] width 201 height 239
click at [574, 165] on div "// Use a while-true loop to both move and attack. hero . moveRight ( ) ; hero .…" at bounding box center [565, 139] width 201 height 239
click at [522, 174] on div "// Use a while-true loop to both move and attack. hero . moveRight ( ) ; hero .…" at bounding box center [565, 139] width 201 height 239
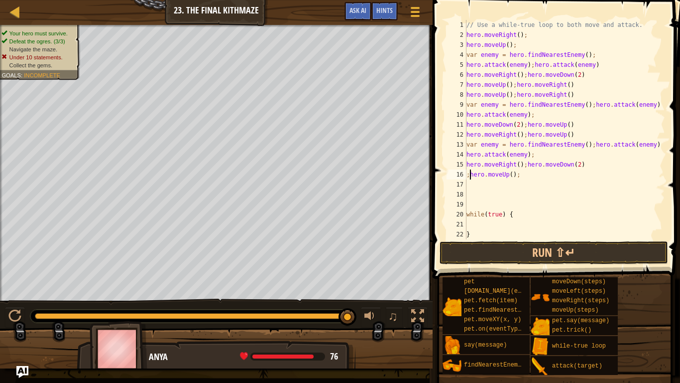
click at [470, 175] on div "// Use a while-true loop to both move and attack. hero . moveRight ( ) ; hero .…" at bounding box center [565, 139] width 201 height 239
click at [588, 166] on div "// Use a while-true loop to both move and attack. hero . moveRight ( ) ; hero .…" at bounding box center [565, 139] width 201 height 239
click at [553, 254] on button "Run ⇧↵" at bounding box center [554, 252] width 229 height 23
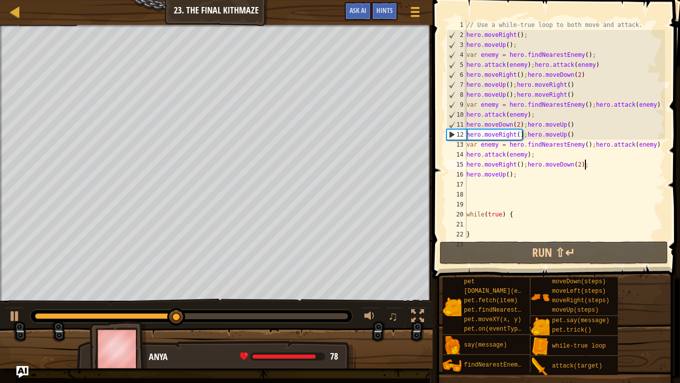
click at [514, 175] on div "// Use a while-true loop to both move and attack. hero . moveRight ( ) ; hero .…" at bounding box center [565, 139] width 201 height 239
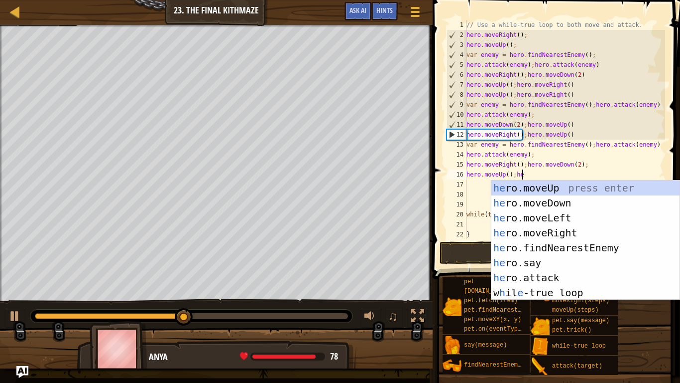
click at [544, 177] on div "// Use a while-true loop to both move and attack. hero . moveRight ( ) ; hero .…" at bounding box center [565, 139] width 201 height 239
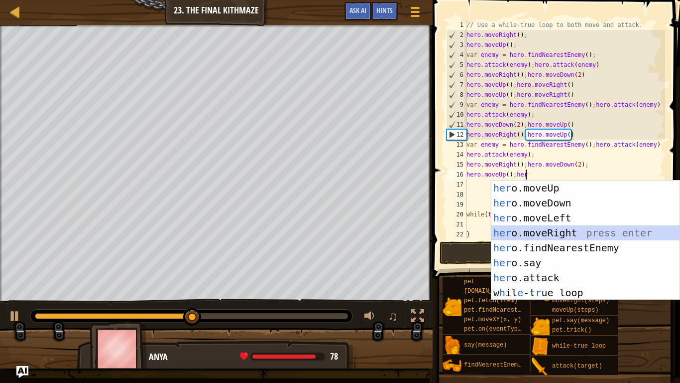
click at [565, 228] on div "her o.moveUp press enter her o.moveDown press enter her o.moveLeft press enter …" at bounding box center [586, 254] width 188 height 149
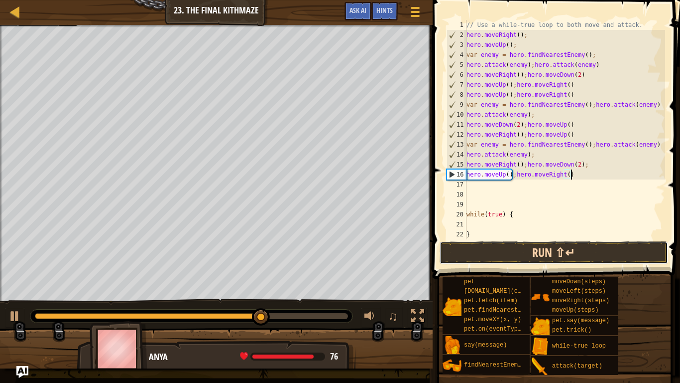
click at [562, 257] on button "Run ⇧↵" at bounding box center [554, 252] width 229 height 23
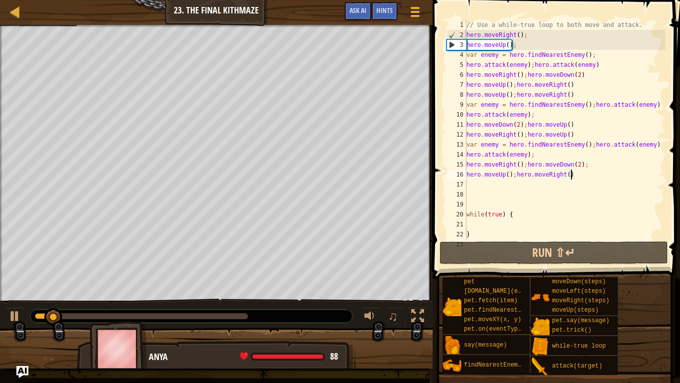
click at [541, 154] on div "// Use a while-true loop to both move and attack. hero . moveRight ( ) ; hero .…" at bounding box center [565, 139] width 201 height 239
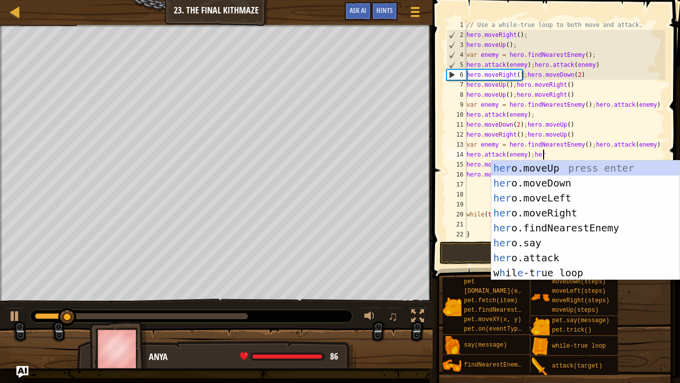
scroll to position [4, 10]
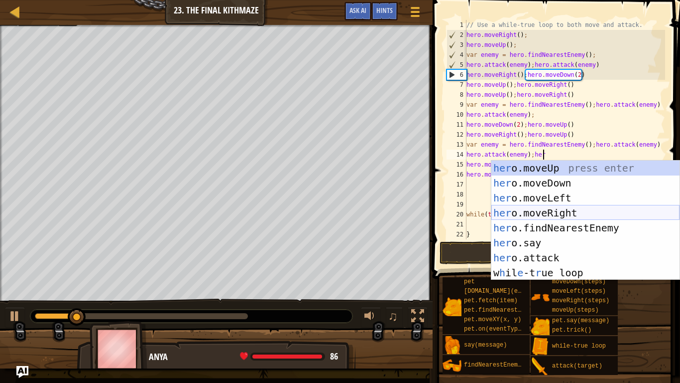
click at [565, 210] on div "her o.moveUp press enter her o.moveDown press enter her o.moveLeft press enter …" at bounding box center [586, 234] width 188 height 149
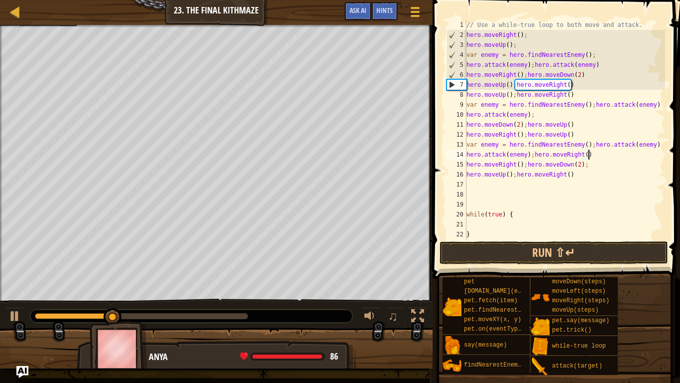
click at [526, 165] on div "// Use a while-true loop to both move and attack. hero . moveRight ( ) ; hero .…" at bounding box center [565, 139] width 201 height 239
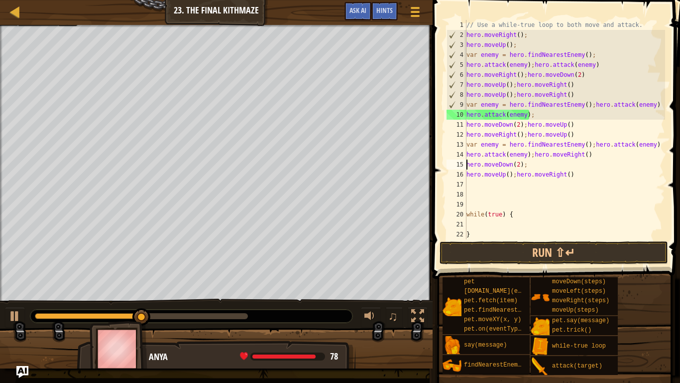
scroll to position [4, 8]
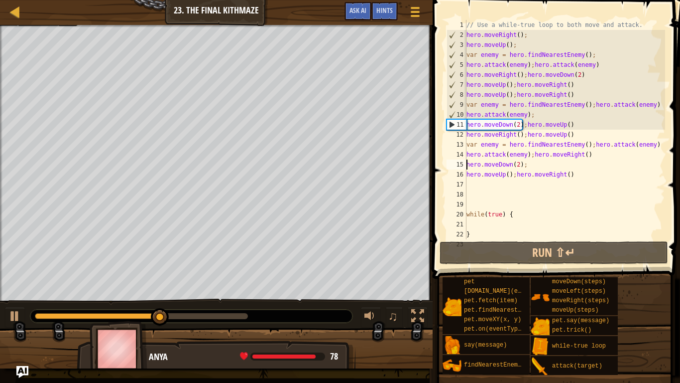
click at [533, 167] on div "// Use a while-true loop to both move and attack. hero . moveRight ( ) ; hero .…" at bounding box center [565, 139] width 201 height 239
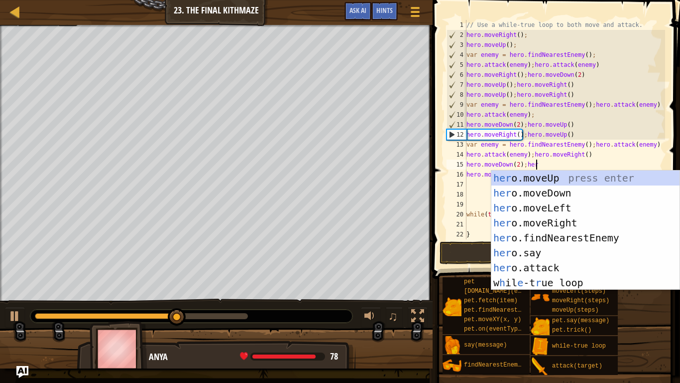
scroll to position [4, 9]
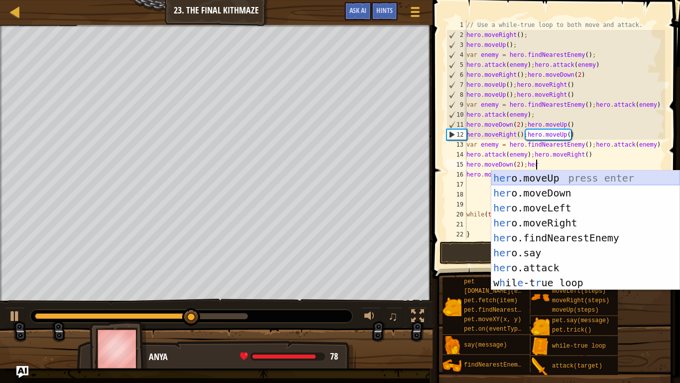
click at [544, 173] on div "her o.moveUp press enter her o.moveDown press enter her o.moveLeft press enter …" at bounding box center [586, 244] width 188 height 149
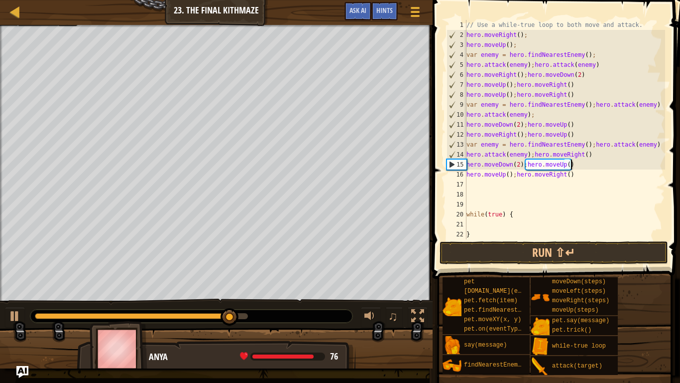
click at [516, 174] on div "// Use a while-true loop to both move and attack. hero . moveRight ( ) ; hero .…" at bounding box center [565, 139] width 201 height 239
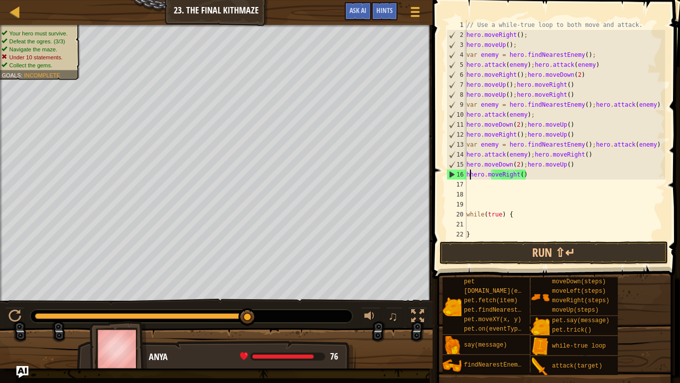
scroll to position [4, 7]
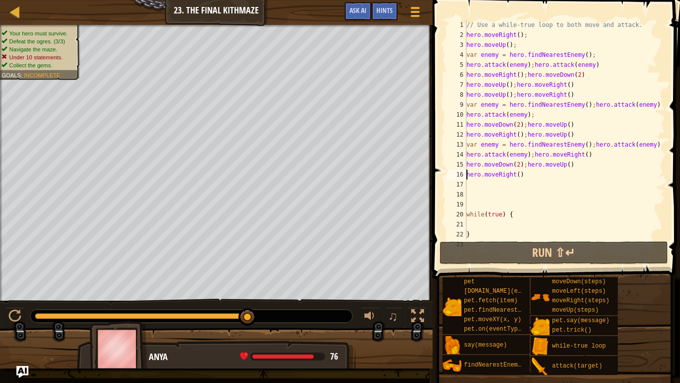
click at [535, 114] on div "// Use a while-true loop to both move and attack. hero . moveRight ( ) ; hero .…" at bounding box center [565, 139] width 201 height 239
click at [527, 38] on div "// Use a while-true loop to both move and attack. hero . moveRight ( ) ; hero .…" at bounding box center [565, 139] width 201 height 239
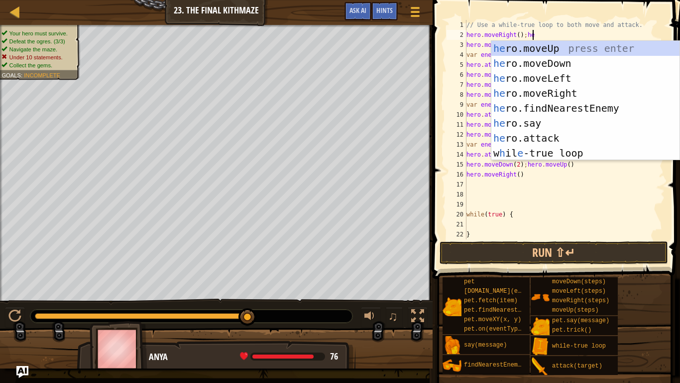
scroll to position [4, 9]
click at [544, 47] on div "her o.moveUp press enter her o.moveDown press enter her o.moveLeft press enter …" at bounding box center [586, 115] width 188 height 149
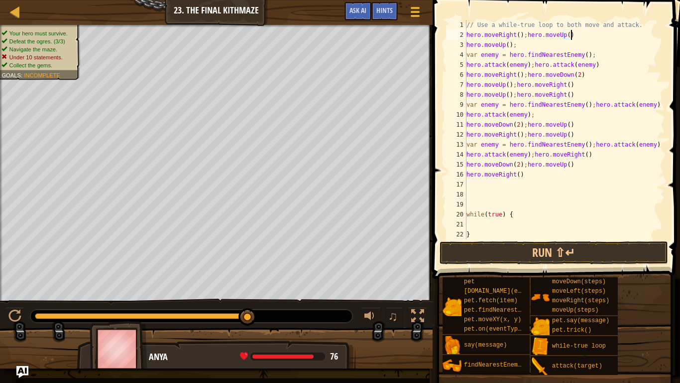
click at [523, 45] on div "// Use a while-true loop to both move and attack. hero . moveRight ( ) ; hero .…" at bounding box center [565, 139] width 201 height 239
type textarea "h"
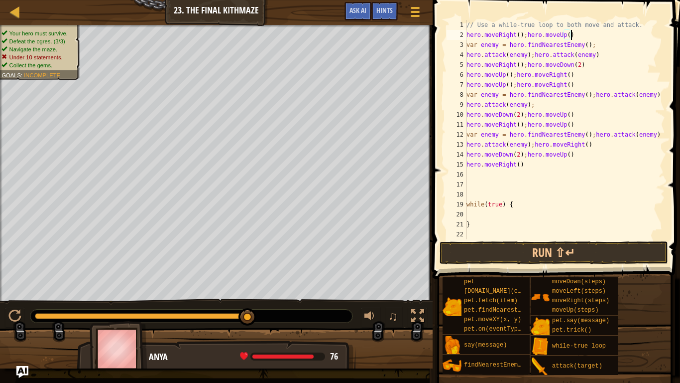
scroll to position [4, 15]
click at [587, 156] on div "// Use a while-true loop to both move and attack. hero . moveRight ( ) ; hero .…" at bounding box center [565, 139] width 201 height 239
type textarea "hero.moveDown(2);hero.moveUp()hero.moveRight();"
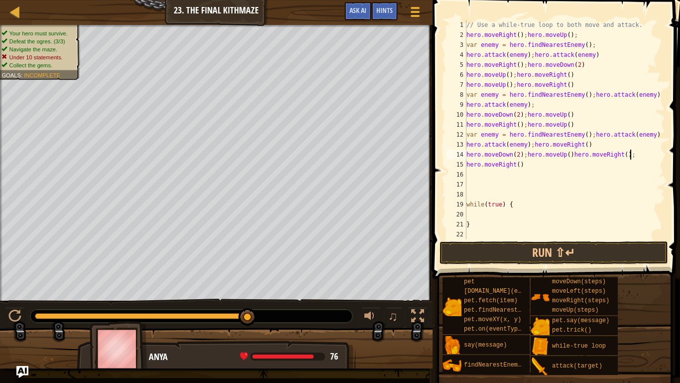
click at [535, 173] on div "// Use a while-true loop to both move and attack. hero . moveRight ( ) ; hero .…" at bounding box center [565, 139] width 201 height 239
click at [529, 165] on div "// Use a while-true loop to both move and attack. hero . moveRight ( ) ; hero .…" at bounding box center [565, 139] width 201 height 239
type textarea "h"
click at [543, 106] on div "// Use a while-true loop to both move and attack. hero . moveRight ( ) ; hero .…" at bounding box center [565, 139] width 201 height 239
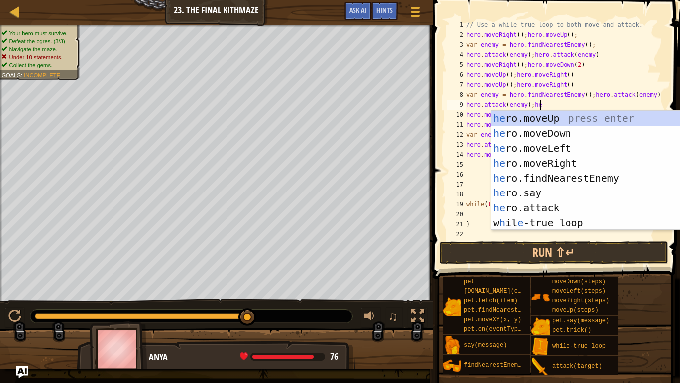
scroll to position [4, 10]
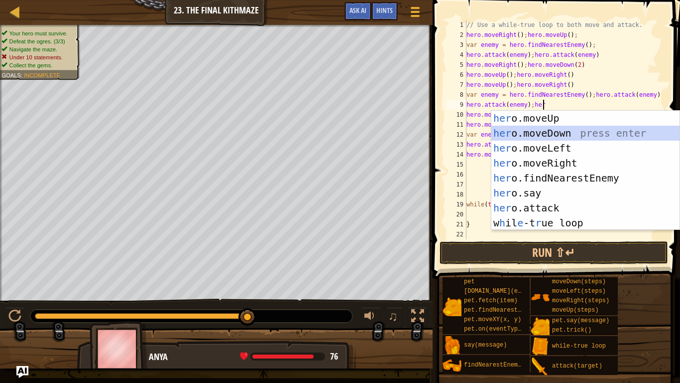
click at [552, 130] on div "her o.moveUp press enter her o.moveDown press enter her o.moveLeft press enter …" at bounding box center [586, 185] width 188 height 149
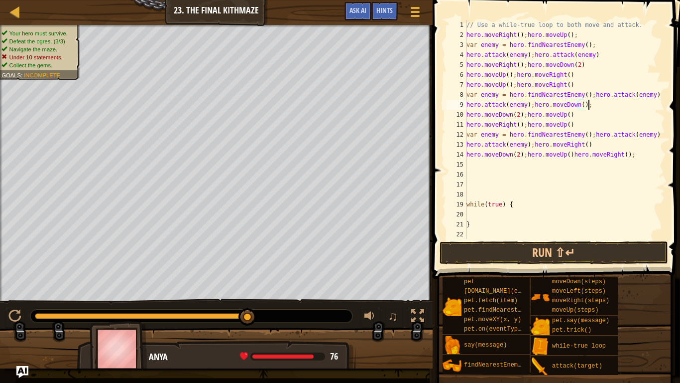
scroll to position [4, 17]
click at [581, 103] on div "// Use a while-true loop to both move and attack. hero . moveRight ( ) ; hero .…" at bounding box center [565, 139] width 201 height 239
click at [525, 116] on div "// Use a while-true loop to both move and attack. hero . moveRight ( ) ; hero .…" at bounding box center [565, 139] width 201 height 239
click at [530, 117] on div "// Use a while-true loop to both move and attack. hero . moveRight ( ) ; hero .…" at bounding box center [565, 139] width 201 height 239
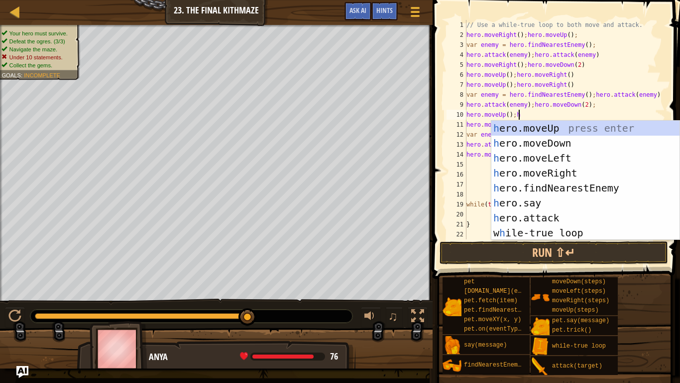
scroll to position [4, 7]
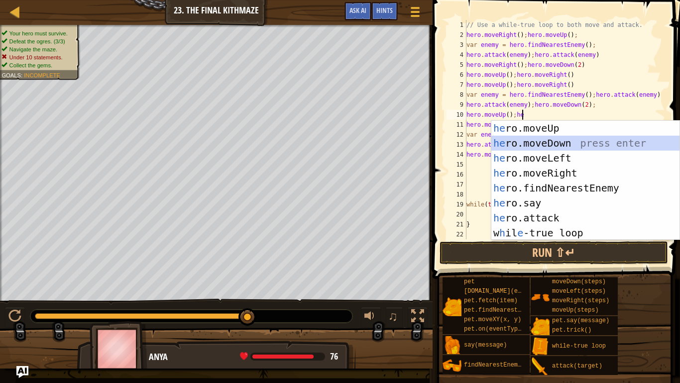
click at [528, 141] on div "he ro.moveUp press enter he ro.moveDown press enter he ro.moveLeft press enter …" at bounding box center [586, 195] width 188 height 149
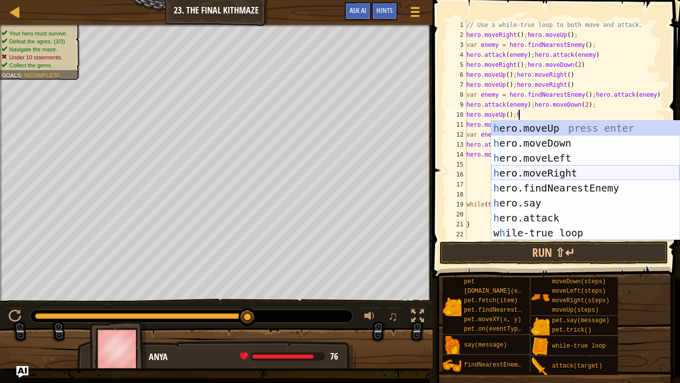
click at [601, 173] on div "h ero.moveUp press enter h ero.moveDown press enter h ero.moveLeft press enter …" at bounding box center [586, 195] width 188 height 149
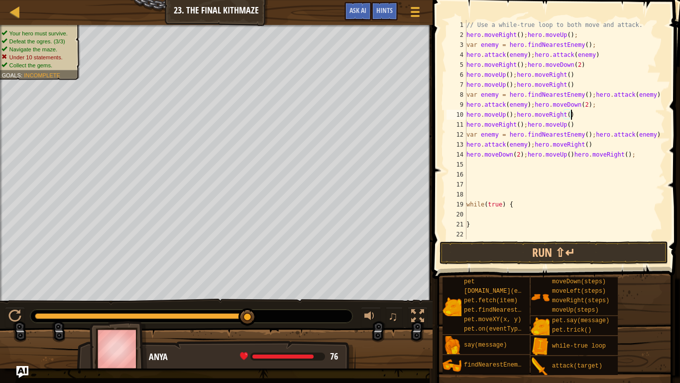
click at [525, 126] on div "// Use a while-true loop to both move and attack. hero . moveRight ( ) ; hero .…" at bounding box center [565, 139] width 201 height 239
click at [589, 115] on div "// Use a while-true loop to both move and attack. hero . moveRight ( ) ; hero .…" at bounding box center [565, 139] width 201 height 239
click at [518, 126] on div "// Use a while-true loop to both move and attack. hero . moveRight ( ) ; hero .…" at bounding box center [565, 139] width 201 height 239
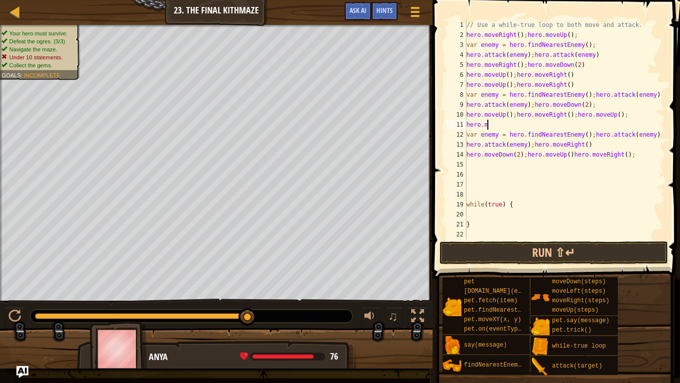
scroll to position [4, 0]
type textarea "h"
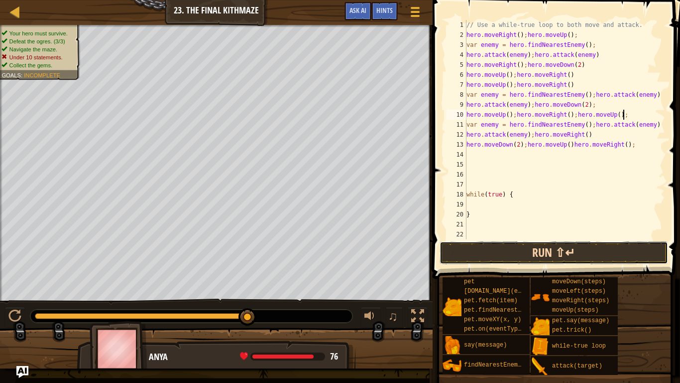
click at [562, 253] on button "Run ⇧↵" at bounding box center [554, 252] width 229 height 23
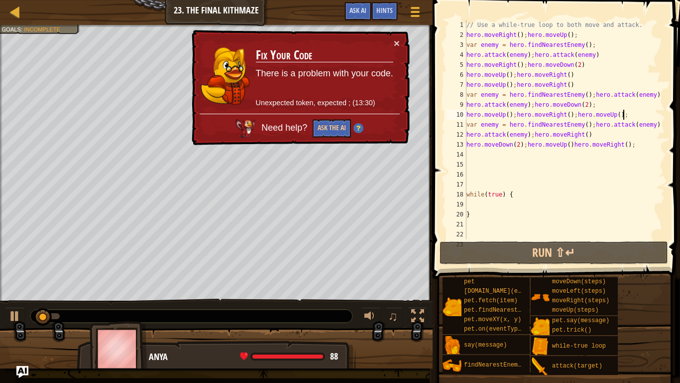
click at [595, 133] on div "// Use a while-true loop to both move and attack. hero . moveRight ( ) ; hero .…" at bounding box center [565, 139] width 201 height 239
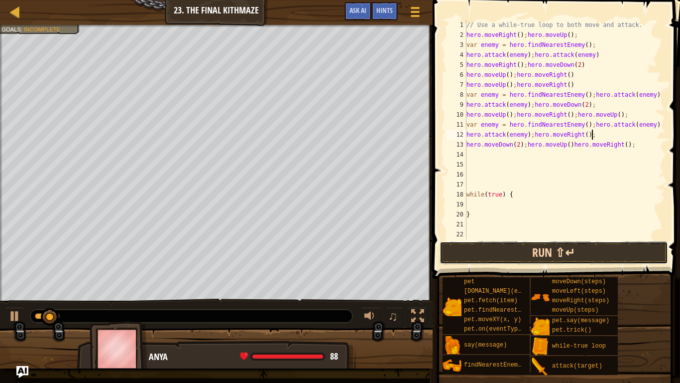
click at [621, 254] on button "Run ⇧↵" at bounding box center [554, 252] width 229 height 23
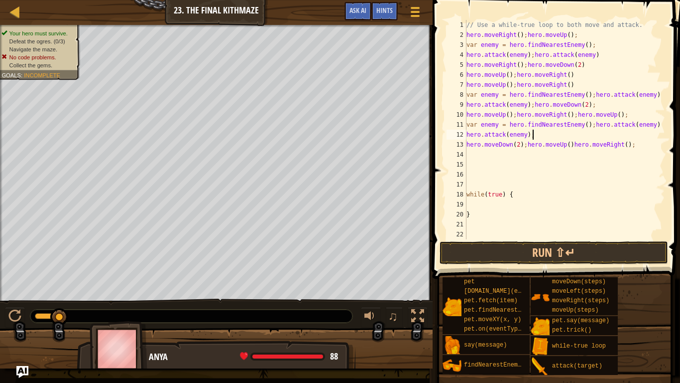
scroll to position [4, 9]
click at [645, 245] on button "Run ⇧↵" at bounding box center [554, 252] width 229 height 23
type textarea "h"
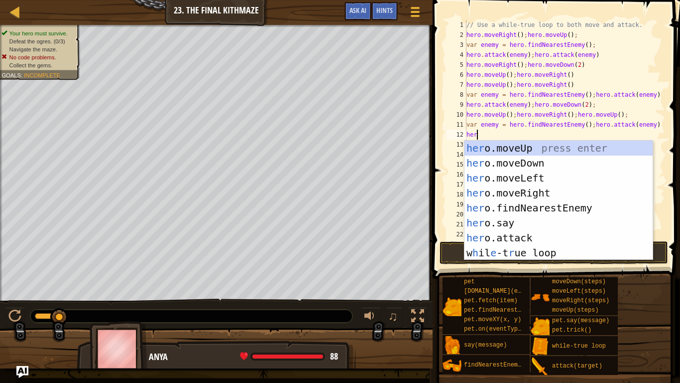
scroll to position [4, 1]
click at [551, 237] on div "her o.moveUp press enter her o.moveDown press enter her o.moveLeft press enter …" at bounding box center [559, 214] width 188 height 149
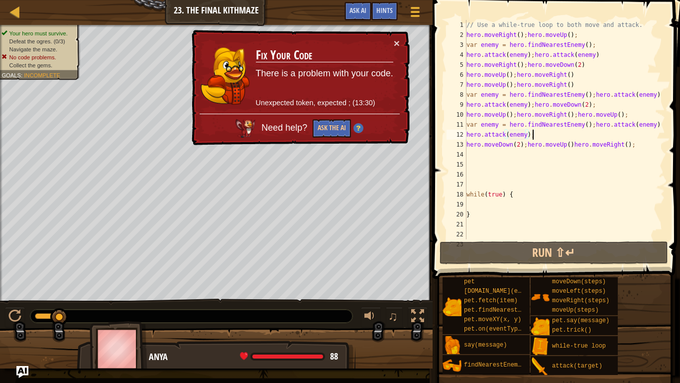
click at [548, 137] on div "// Use a while-true loop to both move and attack. hero . moveRight ( ) ; hero .…" at bounding box center [565, 139] width 201 height 239
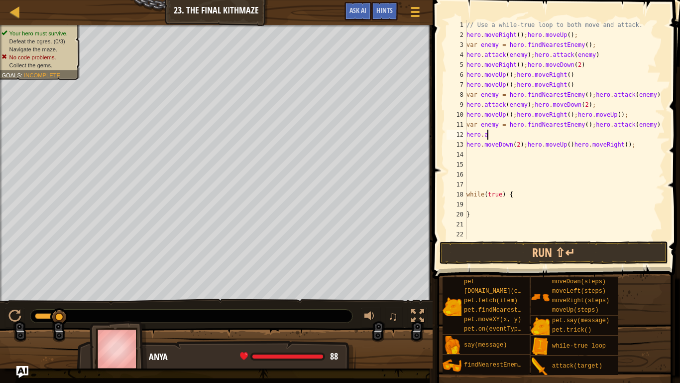
type textarea "h"
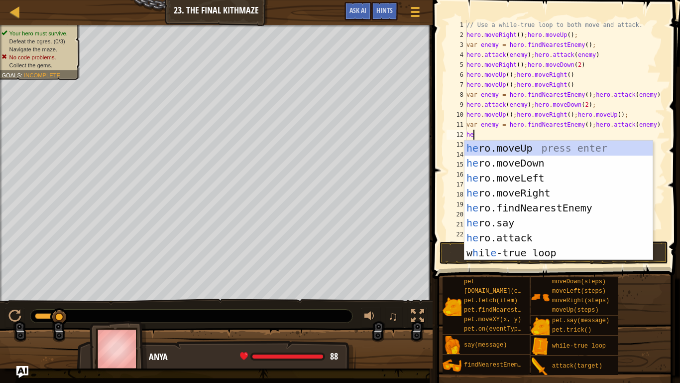
type textarea "her"
click at [594, 192] on div "her o.moveUp press enter her o.moveDown press enter her o.moveLeft press enter …" at bounding box center [559, 214] width 188 height 149
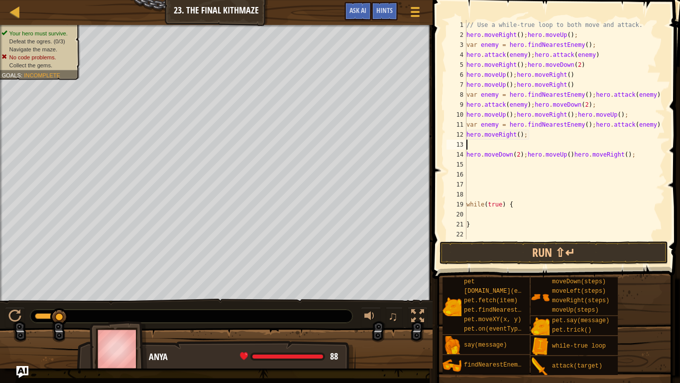
click at [557, 137] on div "// Use a while-true loop to both move and attack. hero . moveRight ( ) ; hero .…" at bounding box center [565, 139] width 201 height 239
type textarea "hero.moveRight();"
click at [479, 141] on div "// Use a while-true loop to both move and attack. hero . moveRight ( ) ; hero .…" at bounding box center [565, 139] width 201 height 239
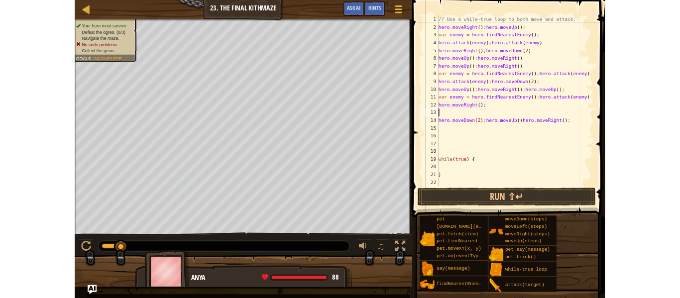
scroll to position [4, 0]
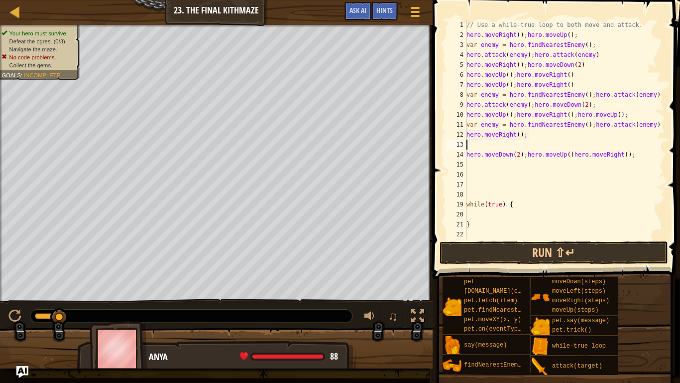
type textarea "hero.moveRight();"
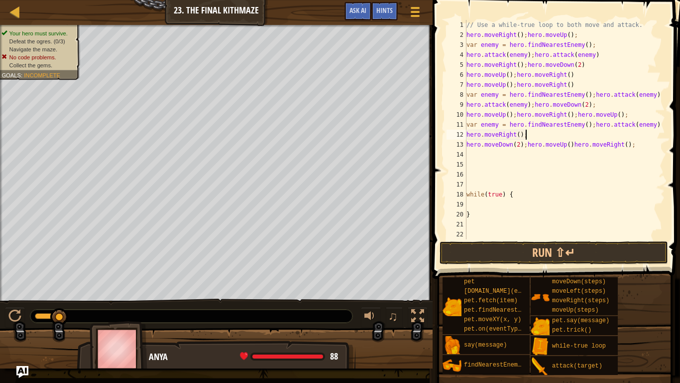
click at [642, 238] on div "// Use a while-true loop to both move and attack. hero . moveRight ( ) ; hero .…" at bounding box center [565, 139] width 201 height 239
click at [647, 253] on button "Run ⇧↵" at bounding box center [554, 252] width 229 height 23
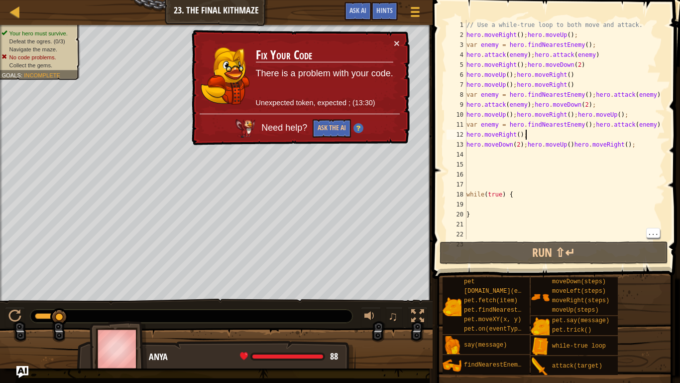
click at [533, 136] on div "// Use a while-true loop to both move and attack. hero . moveRight ( ) ; hero .…" at bounding box center [565, 139] width 201 height 239
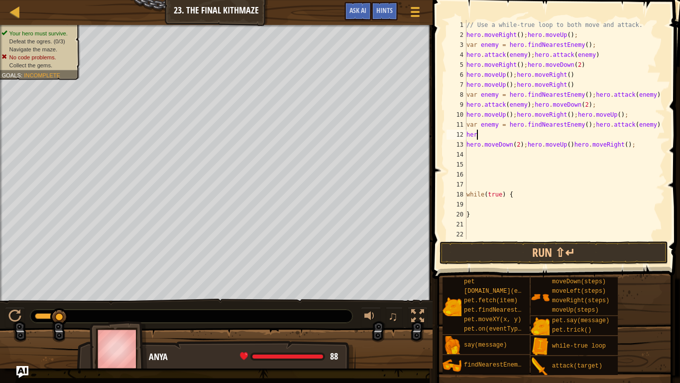
type textarea "h"
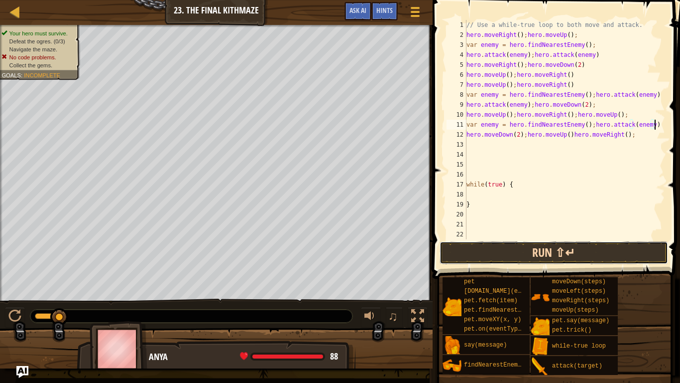
click at [498, 261] on button "Run ⇧↵" at bounding box center [554, 252] width 229 height 23
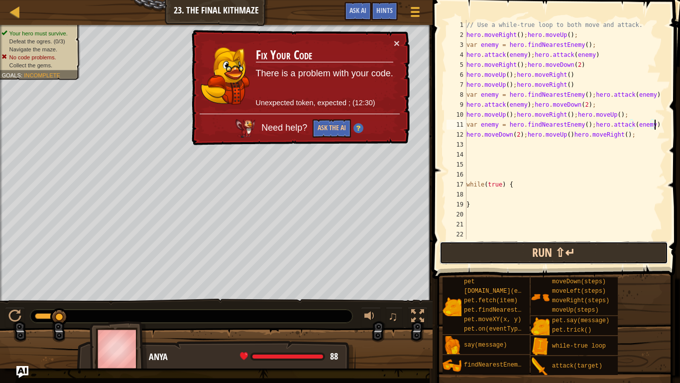
click at [502, 260] on button "Run ⇧↵" at bounding box center [554, 252] width 229 height 23
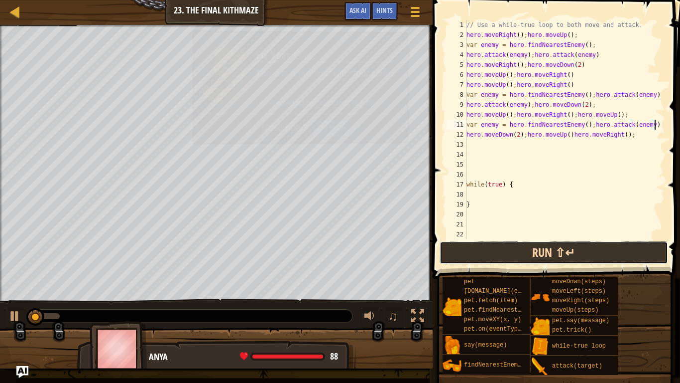
click at [502, 260] on button "Run ⇧↵" at bounding box center [554, 252] width 229 height 23
click at [502, 260] on button "Running" at bounding box center [554, 252] width 229 height 23
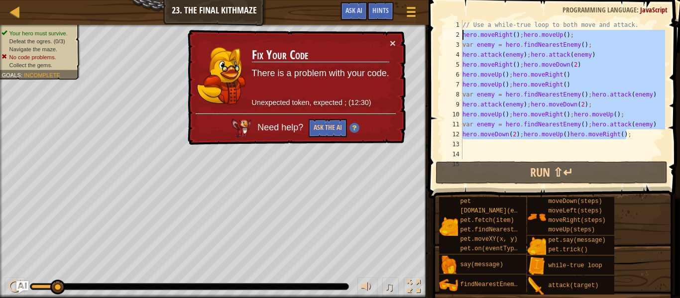
drag, startPoint x: 629, startPoint y: 134, endPoint x: 462, endPoint y: 36, distance: 193.8
click at [462, 36] on div "var enemy = hero.findNearestEnemy();hero.attack(enemy) 1 2 3 4 5 6 7 8 9 10 11 …" at bounding box center [553, 89] width 225 height 139
type textarea "hero.moveRight();hero.moveUp(); var enemy = hero.findNearestEnemy();"
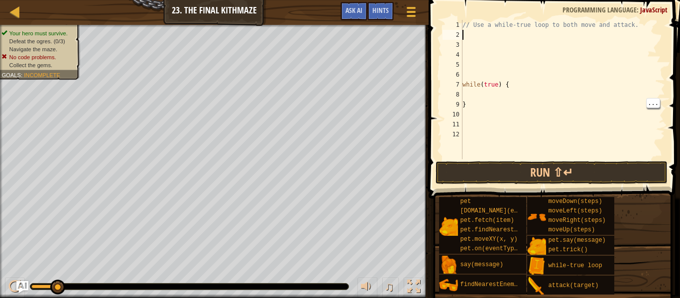
click at [482, 101] on div "// Use a while-true loop to both move and attack. while ( true ) { }" at bounding box center [563, 99] width 205 height 159
type textarea "}"
click at [477, 98] on div "// Use a while-true loop to both move and attack. while ( true ) { }" at bounding box center [563, 99] width 205 height 159
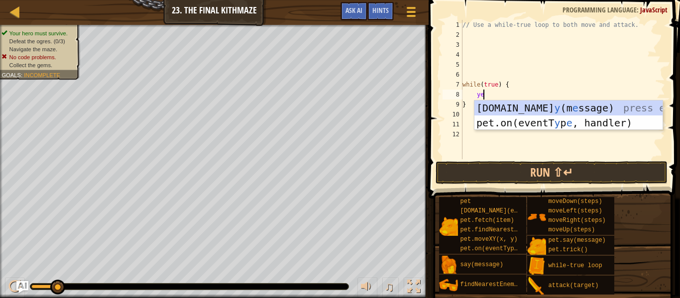
type textarea "y"
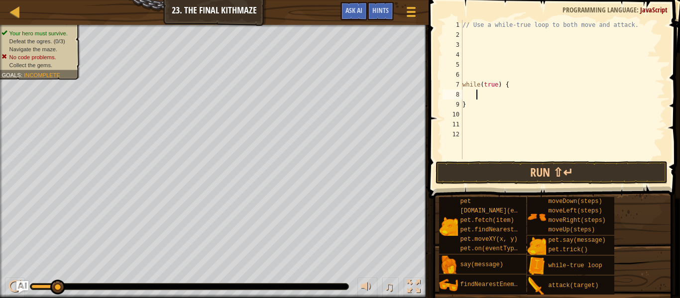
type textarea "g"
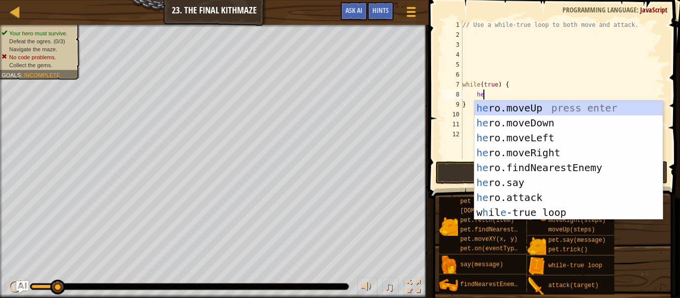
type textarea "her"
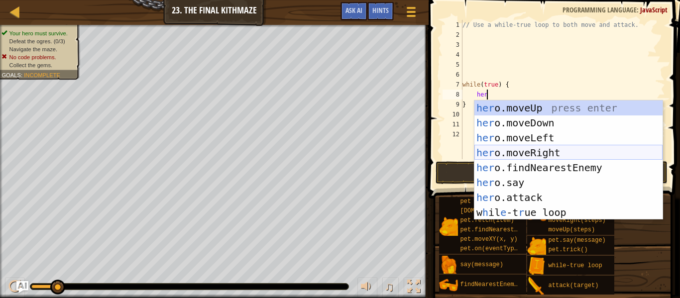
click at [520, 154] on div "her o.moveUp press enter her o.moveDown press enter her o.moveLeft press enter …" at bounding box center [569, 175] width 188 height 149
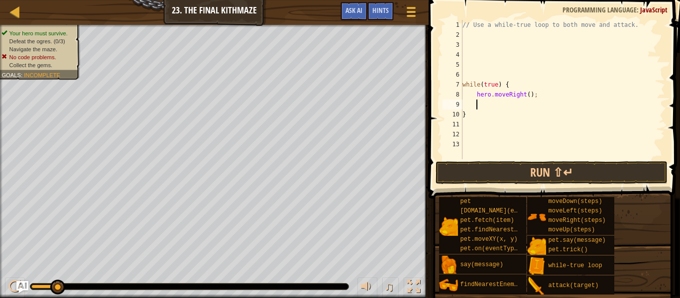
scroll to position [4, 1]
click at [550, 162] on button "Run ⇧↵" at bounding box center [552, 172] width 232 height 23
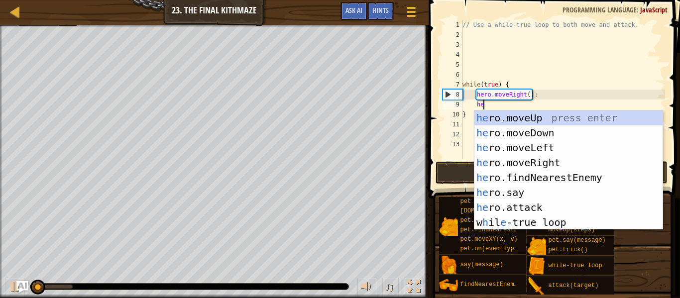
type textarea "her"
click at [539, 119] on div "her o.moveUp press enter her o.moveDown press enter her o.moveLeft press enter …" at bounding box center [569, 185] width 188 height 149
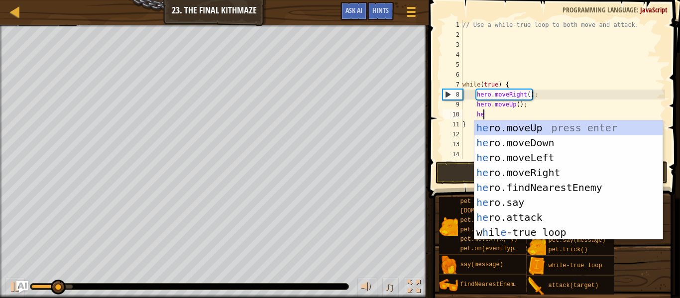
type textarea "her"
click at [527, 170] on div "her o.moveUp press enter her o.moveDown press enter her o.moveLeft press enter …" at bounding box center [569, 195] width 188 height 149
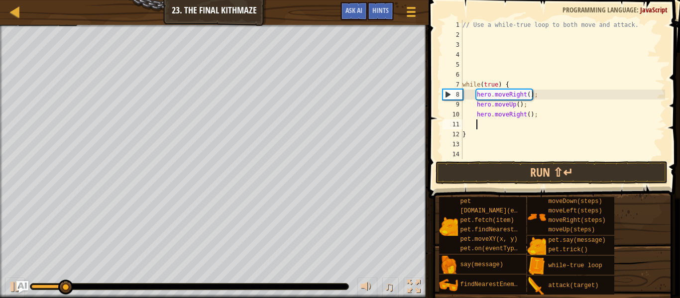
scroll to position [4, 1]
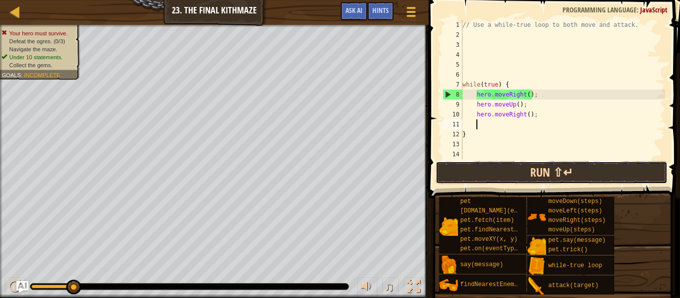
click at [534, 181] on button "Run ⇧↵" at bounding box center [552, 172] width 232 height 23
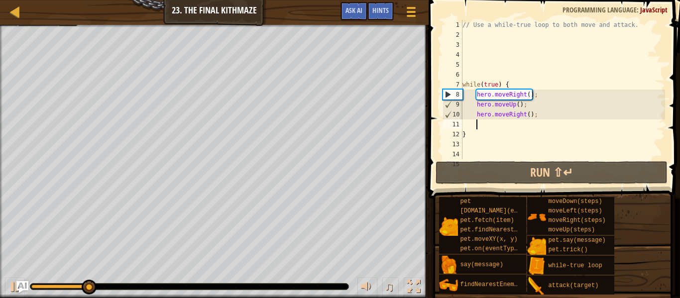
type textarea "h"
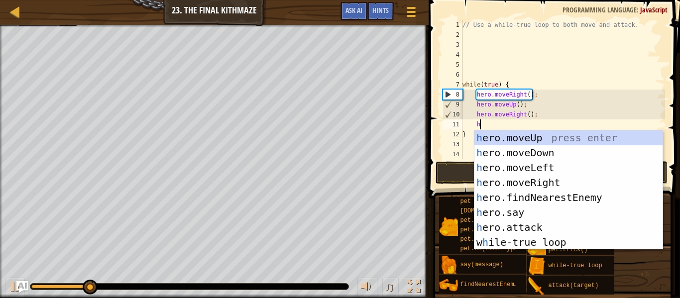
scroll to position [4, 2]
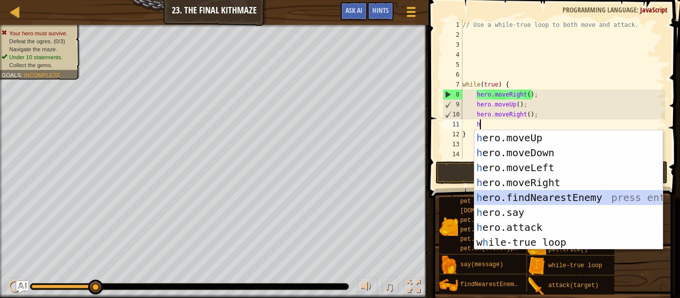
click at [543, 196] on div "h ero.moveUp press enter h ero.moveDown press enter h ero.moveLeft press enter …" at bounding box center [569, 205] width 188 height 149
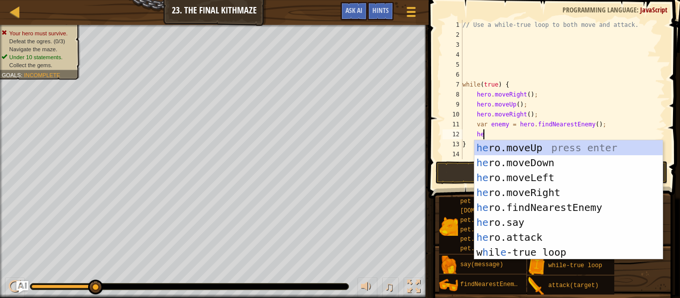
scroll to position [4, 3]
click at [531, 233] on div "her o.moveUp press enter her o.moveDown press enter her o.moveLeft press enter …" at bounding box center [569, 214] width 188 height 149
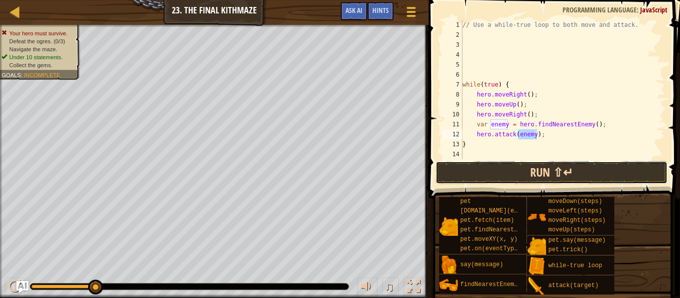
click at [552, 167] on button "Run ⇧↵" at bounding box center [552, 172] width 232 height 23
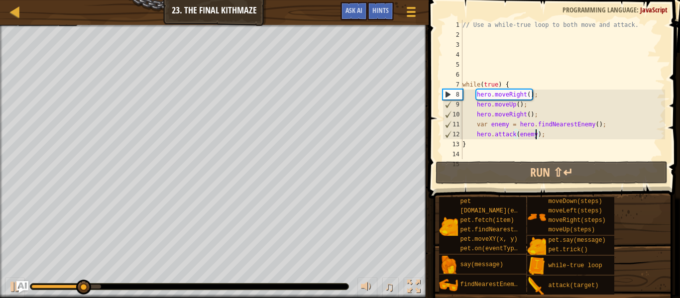
click at [552, 132] on div "// Use a while-true loop to both move and attack. while ( true ) { hero . moveR…" at bounding box center [563, 99] width 205 height 159
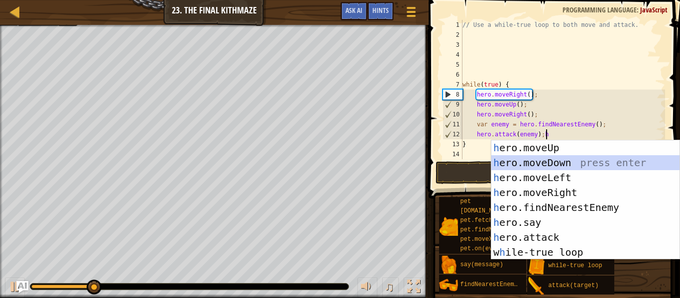
click at [556, 163] on div "h ero.moveUp press enter h ero.moveDown press enter h ero.moveLeft press enter …" at bounding box center [586, 214] width 188 height 149
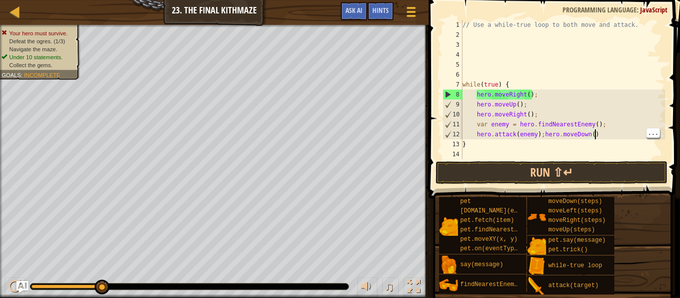
click at [619, 133] on div "// Use a while-true loop to both move and attack. while ( true ) { hero . moveR…" at bounding box center [563, 99] width 205 height 159
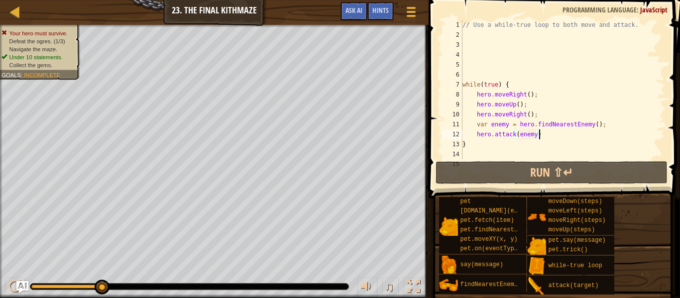
type textarea "hero.attack(enemy);"
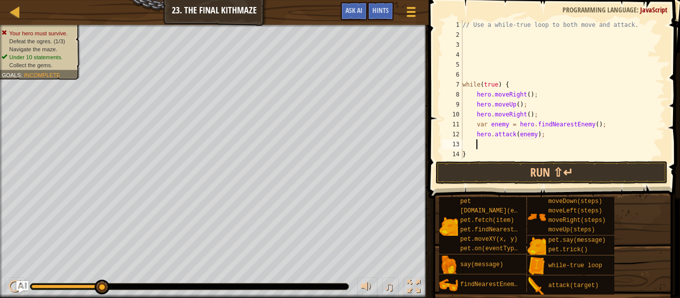
scroll to position [4, 1]
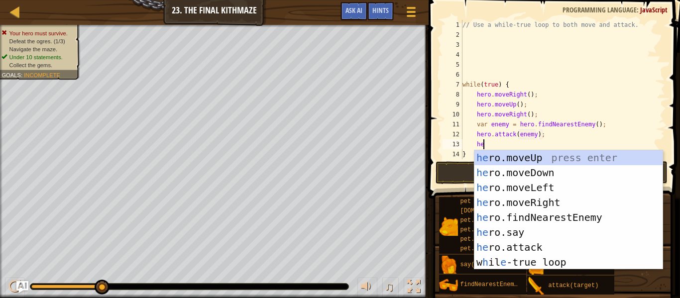
type textarea "her"
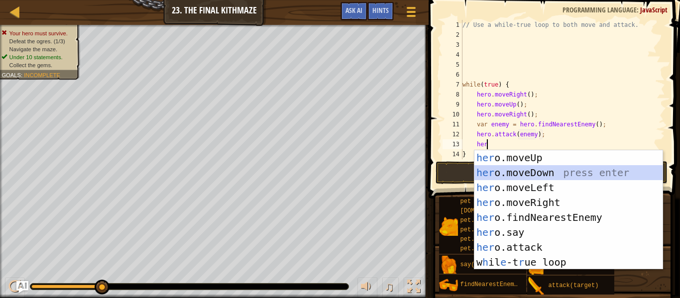
click at [605, 172] on div "her o.moveUp press enter her o.moveDown press enter her o.moveLeft press enter …" at bounding box center [569, 224] width 188 height 149
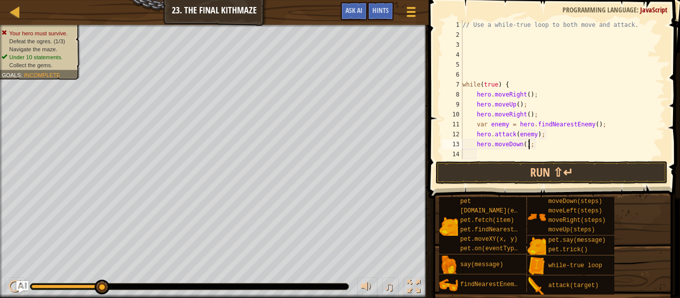
click at [528, 146] on div "// Use a while-true loop to both move and attack. while ( true ) { hero . moveR…" at bounding box center [563, 99] width 205 height 159
type textarea "hero.moveDown()2;"
click at [540, 147] on div "// Use a while-true loop to both move and attack. while ( true ) { hero . moveR…" at bounding box center [563, 99] width 205 height 159
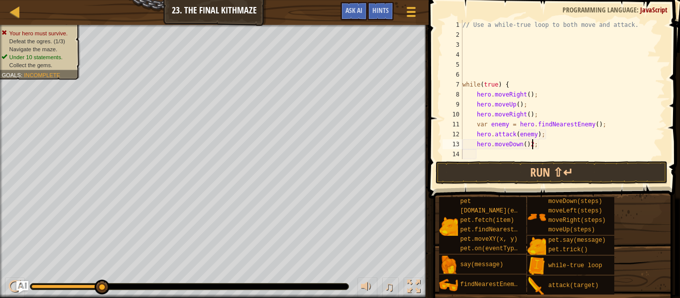
click at [533, 146] on div "// Use a while-true loop to both move and attack. while ( true ) { hero . moveR…" at bounding box center [563, 99] width 205 height 159
click at [526, 144] on div "// Use a while-true loop to both move and attack. while ( true ) { hero . moveR…" at bounding box center [563, 99] width 205 height 159
type textarea "hero.moveDown(2);"
click at [546, 149] on div "// Use a while-true loop to both move and attack. while ( true ) { hero . moveR…" at bounding box center [563, 99] width 205 height 159
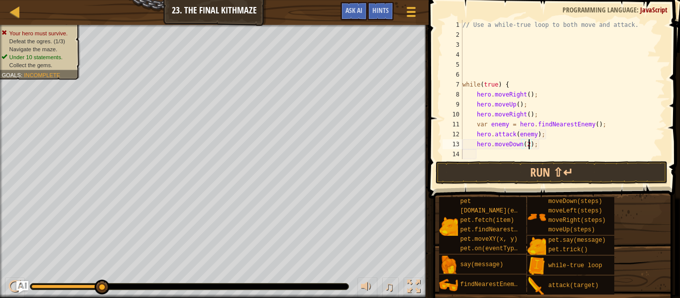
scroll to position [4, 1]
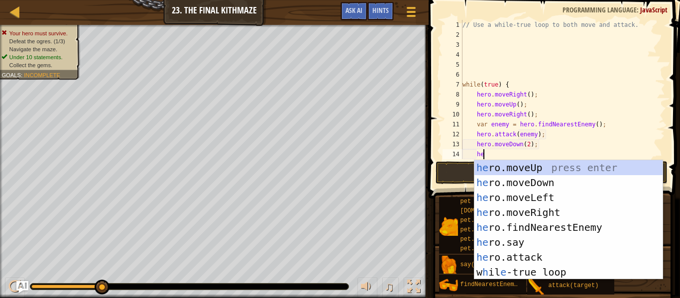
type textarea "her"
click at [554, 171] on div "her o.moveUp press enter her o.moveDown press enter her o.moveLeft press enter …" at bounding box center [569, 234] width 188 height 149
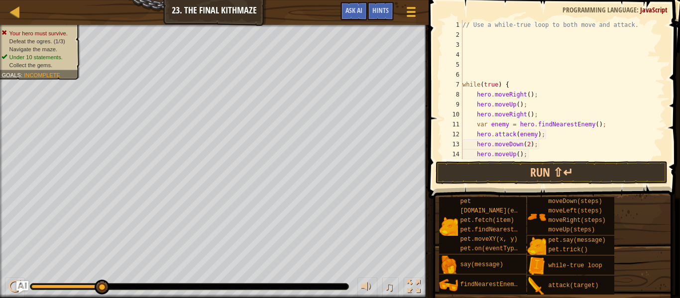
scroll to position [4, 1]
click at [540, 172] on button "Run ⇧↵" at bounding box center [552, 172] width 232 height 23
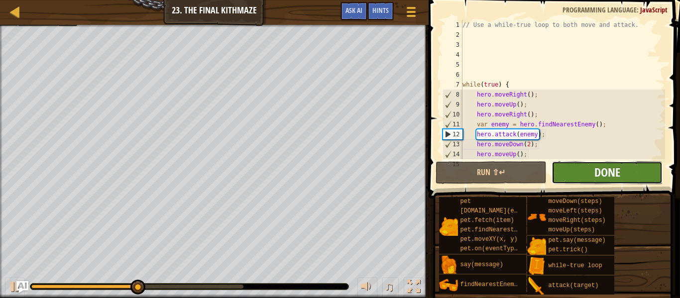
click at [620, 178] on span "Done" at bounding box center [608, 172] width 26 height 16
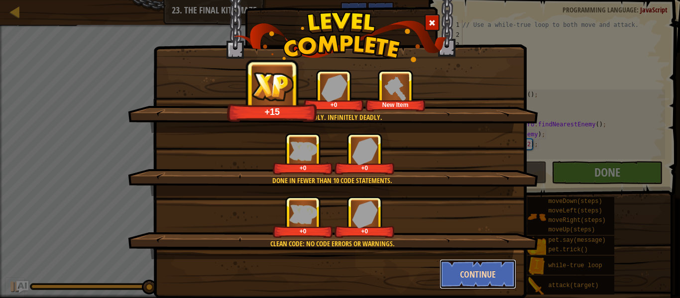
click at [491, 272] on button "Continue" at bounding box center [478, 275] width 77 height 30
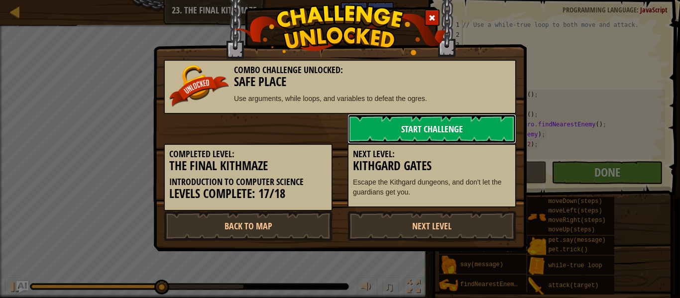
click at [422, 130] on link "Start Challenge" at bounding box center [432, 129] width 169 height 30
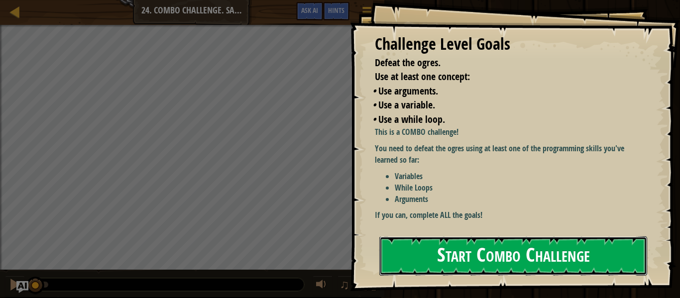
click at [499, 258] on button "Start Combo Challenge" at bounding box center [514, 256] width 268 height 39
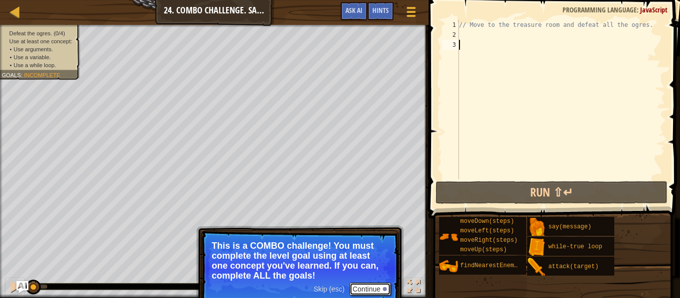
click at [365, 284] on button "Continue" at bounding box center [370, 289] width 41 height 13
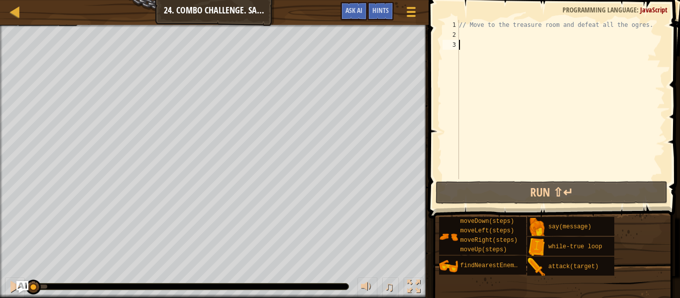
click at [32, 13] on div "Map Introduction to Computer Science 24. Combo Challenge. Safe Place Game Menu …" at bounding box center [214, 12] width 429 height 25
click at [516, 42] on div "// Move to the treasure room and defeat all the ogres." at bounding box center [561, 109] width 208 height 179
click at [511, 34] on div "// Move to the treasure room and defeat all the ogres." at bounding box center [561, 109] width 208 height 179
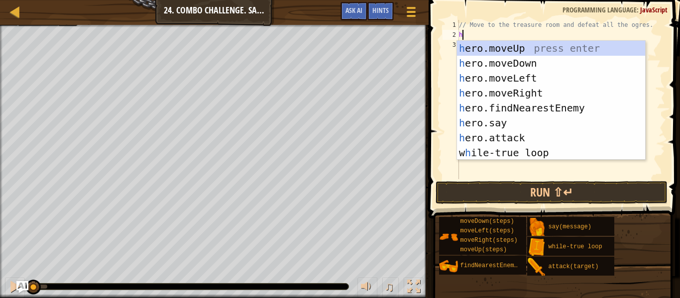
type textarea "hero"
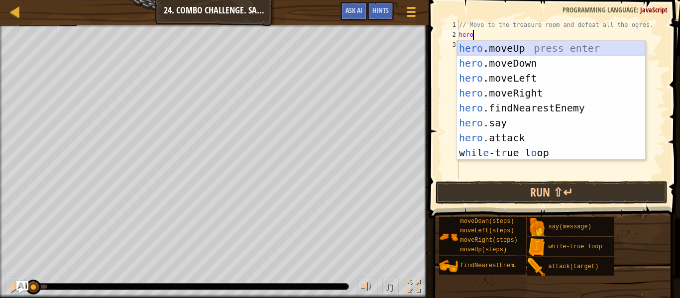
click at [556, 48] on div "hero .moveUp press enter hero .moveDown press enter hero .moveLeft press enter …" at bounding box center [551, 115] width 188 height 149
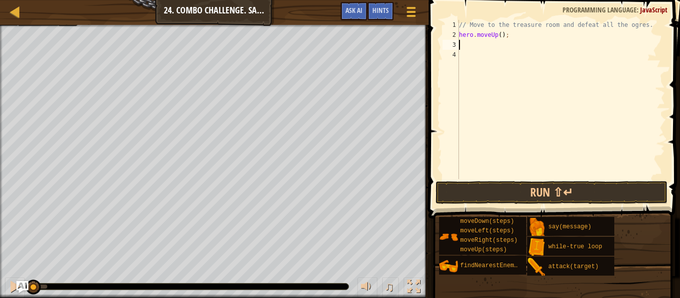
scroll to position [4, 0]
click at [502, 36] on div "// Move to the treasure room and defeat all the ogres. hero . moveUp ( ) ;" at bounding box center [561, 109] width 208 height 179
click at [477, 39] on div "// Move to the treasure room and defeat all the ogres. hero . moveUp ( 4 ) ;" at bounding box center [561, 109] width 208 height 179
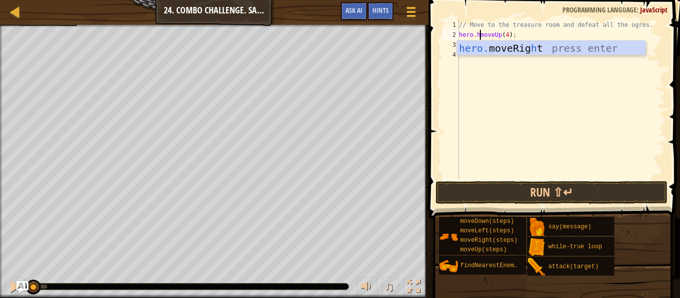
scroll to position [4, 4]
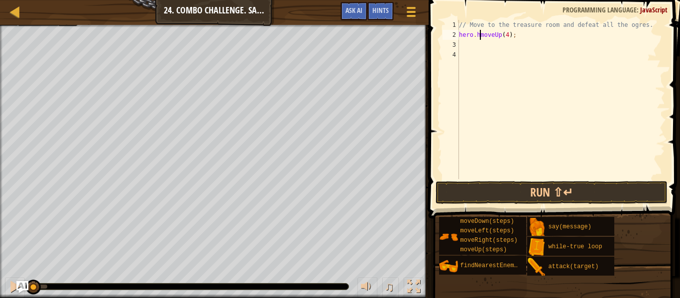
type textarea "hero.moveUp(4);"
click at [484, 47] on div "// Move to the treasure room and defeat all the ogres. hero . moveUp ( 4 ) ;" at bounding box center [561, 109] width 208 height 179
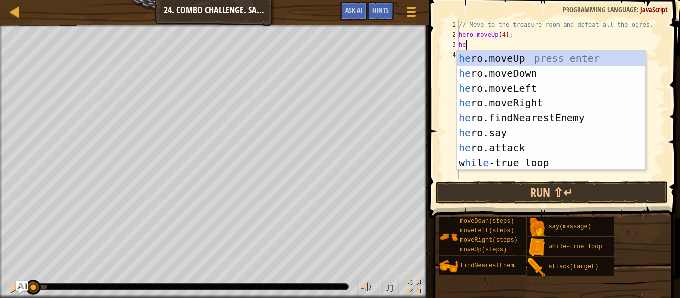
type textarea "her"
click at [541, 103] on div "her o.moveUp press enter her o.moveDown press enter her o.moveLeft press enter …" at bounding box center [551, 125] width 188 height 149
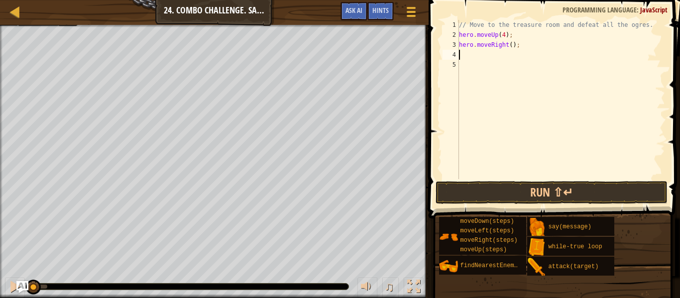
click at [513, 47] on div "// Move to the treasure room and defeat all the ogres. hero . moveUp ( 4 ) ; he…" at bounding box center [561, 109] width 208 height 179
type textarea "hero.moveRight(4);"
click at [487, 57] on div "// Move to the treasure room and defeat all the ogres. hero . moveUp ( 4 ) ; he…" at bounding box center [561, 109] width 208 height 179
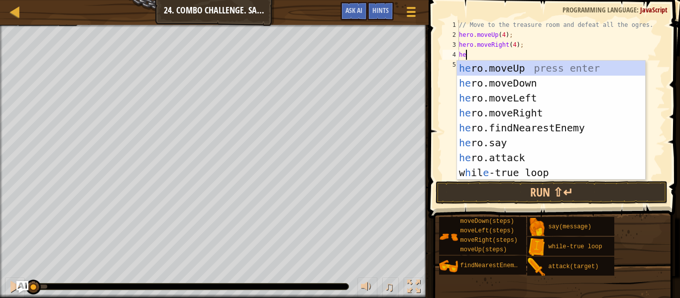
type textarea "her"
click at [519, 90] on div "her o.moveUp press enter her o.moveDown press enter her o.moveLeft press enter …" at bounding box center [551, 135] width 188 height 149
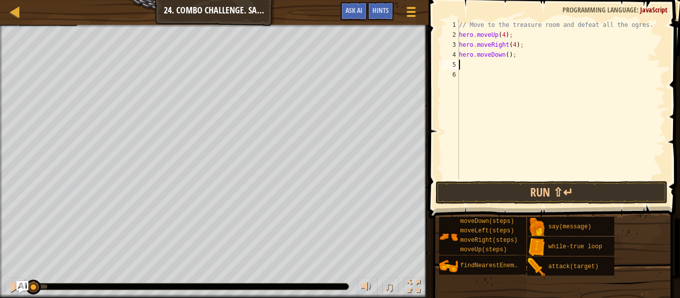
scroll to position [4, 0]
click at [507, 55] on div "// Move to the treasure room and defeat all the ogres. hero . moveUp ( 4 ) ; he…" at bounding box center [561, 109] width 208 height 179
type textarea "hero.moveDown(3);"
click at [500, 69] on div "// Move to the treasure room and defeat all the ogres. hero . moveUp ( 4 ) ; he…" at bounding box center [561, 109] width 208 height 179
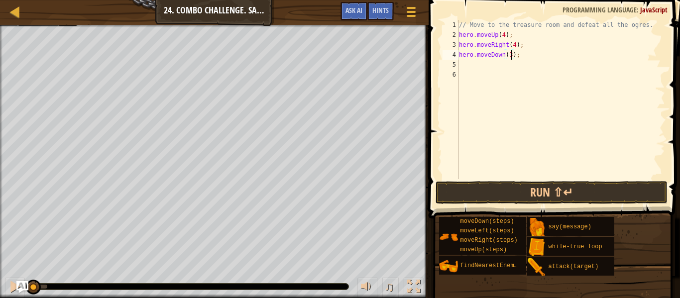
scroll to position [4, 0]
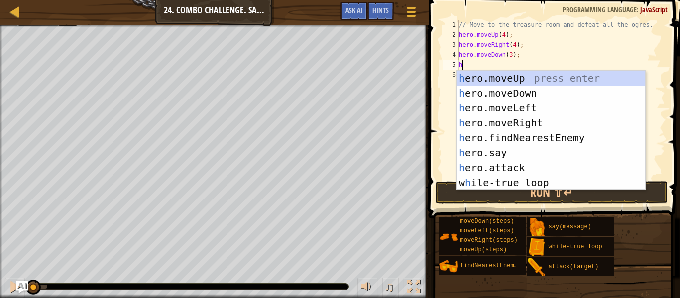
type textarea "her"
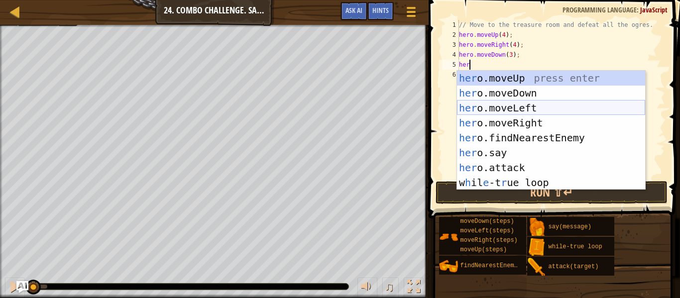
click at [534, 115] on div "her o.moveUp press enter her o.moveDown press enter her o.moveLeft press enter …" at bounding box center [551, 145] width 188 height 149
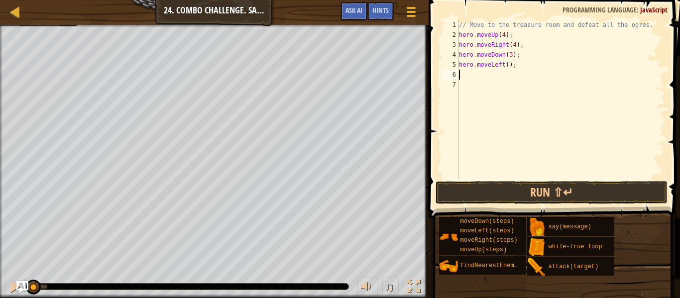
scroll to position [4, 0]
click at [509, 62] on div "// Move to the treasure room and defeat all the ogres. hero . moveUp ( 4 ) ; he…" at bounding box center [561, 109] width 208 height 179
type textarea "hero.moveLeft(2);"
click at [493, 74] on div "// Move to the treasure room and defeat all the ogres. hero . moveUp ( 4 ) ; he…" at bounding box center [561, 109] width 208 height 179
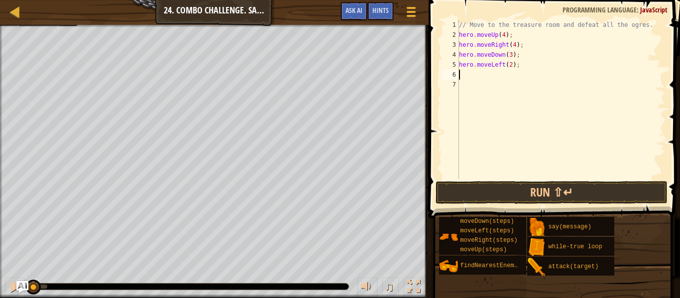
scroll to position [4, 0]
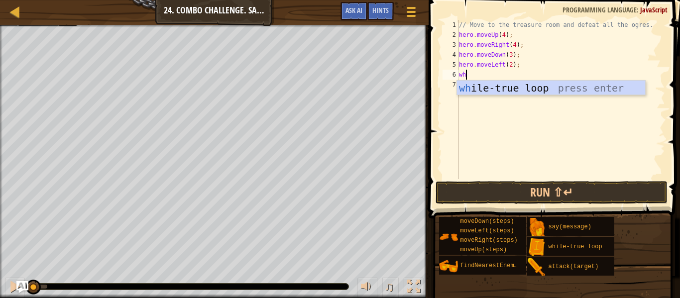
type textarea "whi"
click at [518, 90] on div "whi le-true loop press enter" at bounding box center [551, 103] width 188 height 45
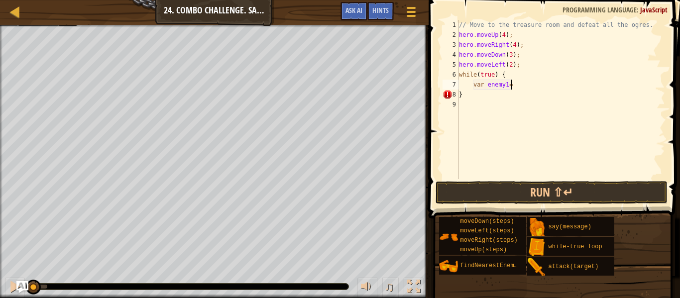
scroll to position [4, 6]
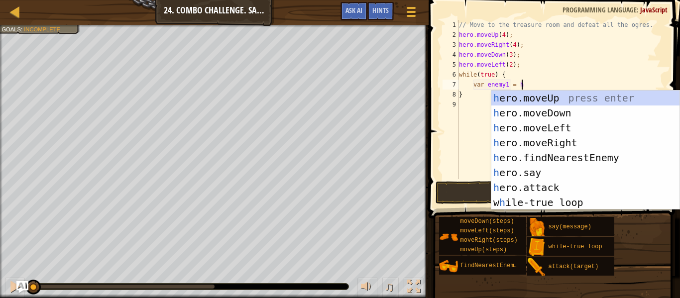
type textarea "var enemy1 = hero"
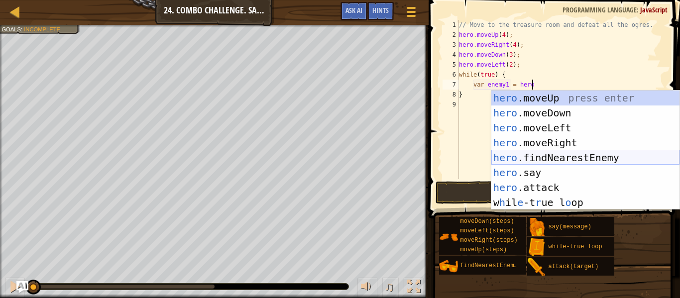
click at [537, 157] on div "hero .moveUp press enter hero .moveDown press enter hero .moveLeft press enter …" at bounding box center [586, 165] width 188 height 149
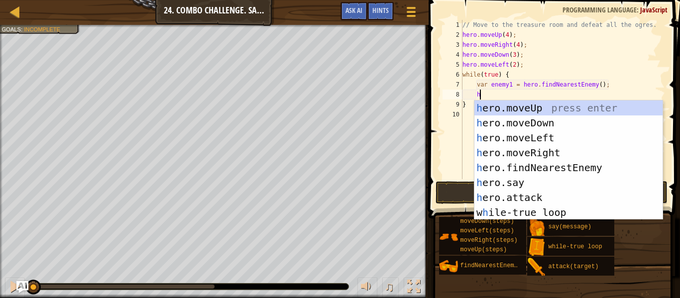
scroll to position [4, 3]
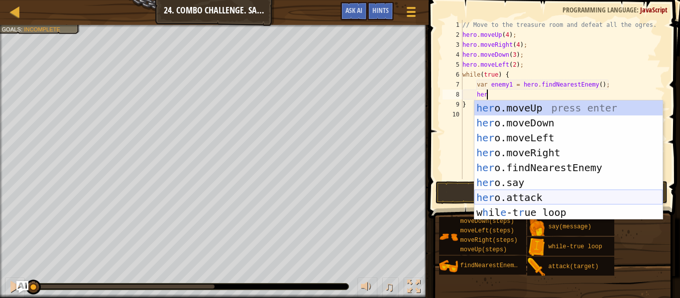
click at [562, 192] on div "her o.moveUp press enter her o.moveDown press enter her o.moveLeft press enter …" at bounding box center [569, 175] width 188 height 149
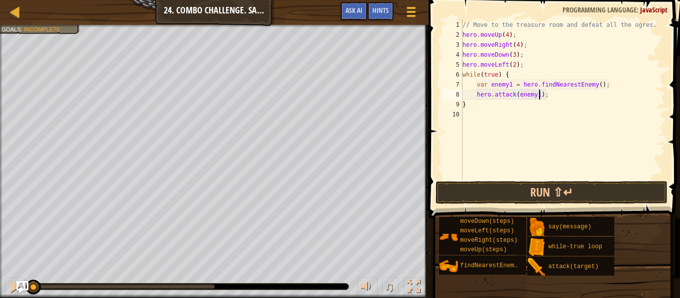
scroll to position [4, 11]
type textarea "hero.attack(enemy1);"
click at [538, 194] on button "Run ⇧↵" at bounding box center [552, 192] width 232 height 23
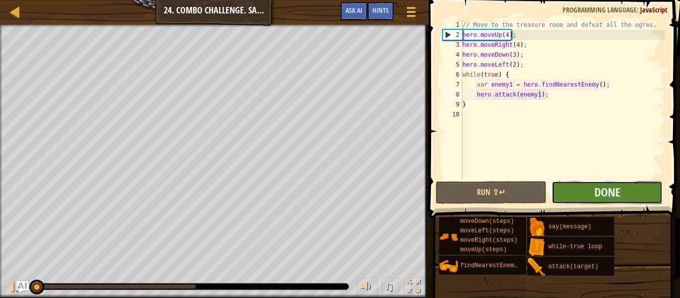
click at [600, 200] on button "Done" at bounding box center [607, 192] width 111 height 23
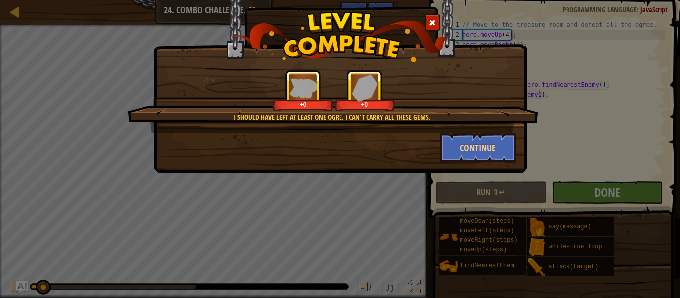
click at [492, 165] on div "I should have left at least one ogre. I can't carry all these gems. +0 +0 Conti…" at bounding box center [340, 74] width 374 height 198
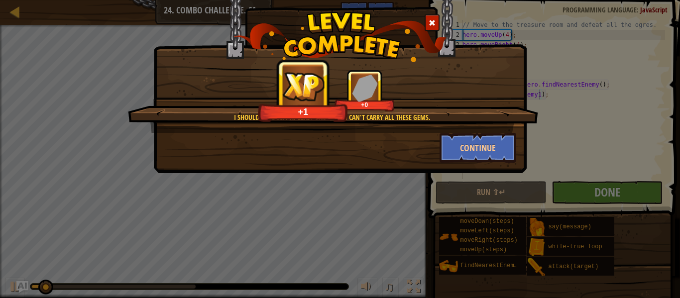
click at [491, 164] on div "I should have left at least one ogre. I can't carry all these gems. +1 +0 Conti…" at bounding box center [340, 74] width 374 height 198
click at [481, 144] on button "Continue" at bounding box center [478, 148] width 77 height 30
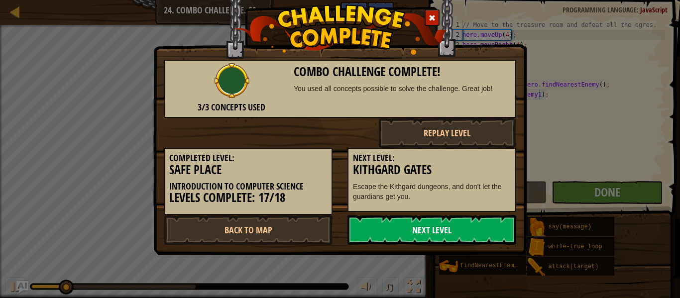
click at [471, 230] on link "Next Level" at bounding box center [432, 230] width 169 height 30
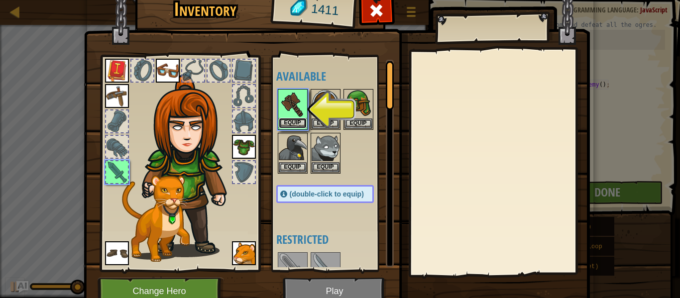
click at [288, 121] on button "Equip" at bounding box center [293, 123] width 28 height 10
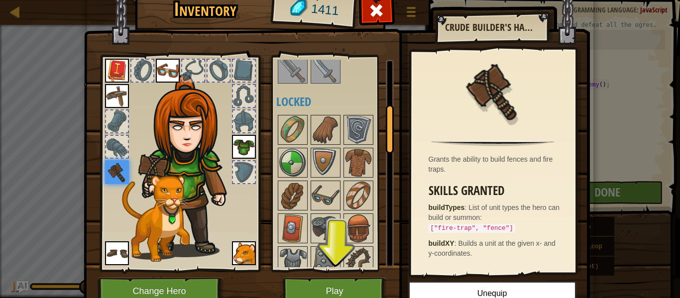
scroll to position [205, 0]
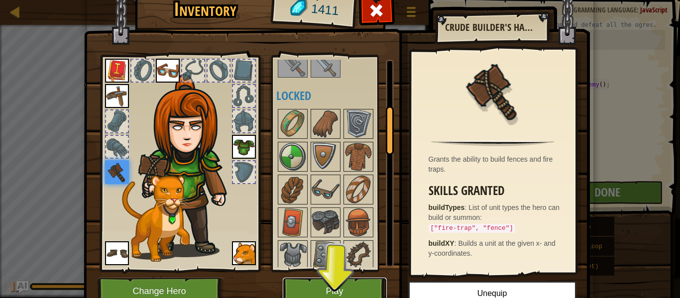
click at [350, 287] on button "Play" at bounding box center [335, 291] width 104 height 27
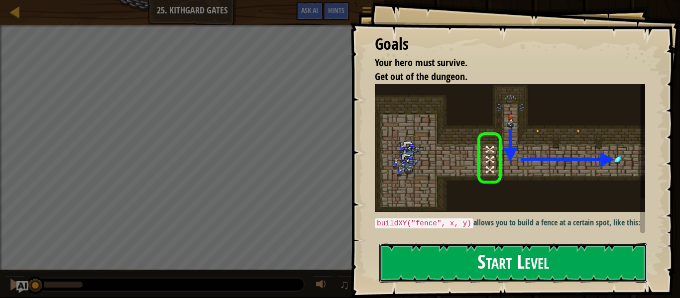
click at [595, 262] on button "Start Level" at bounding box center [514, 263] width 268 height 39
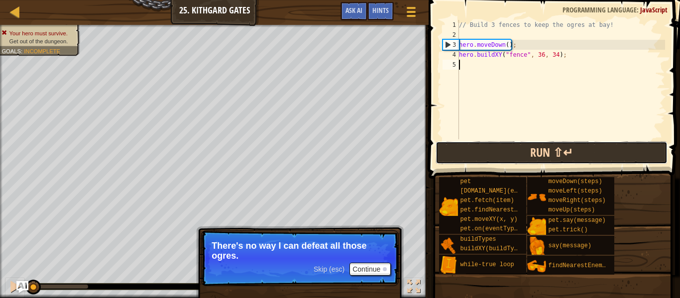
click at [464, 150] on button "Run ⇧↵" at bounding box center [552, 152] width 232 height 23
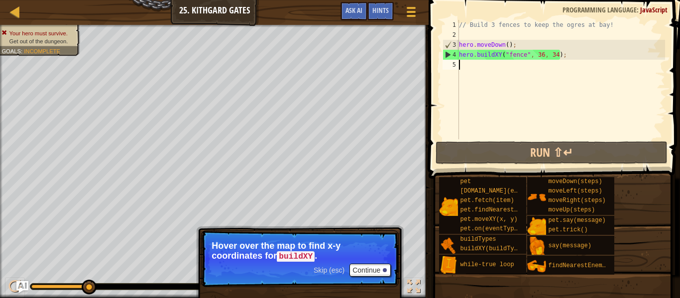
click at [504, 78] on div "// Build 3 fences to keep the ogres at bay! hero . moveDown ( ) ; hero . buildX…" at bounding box center [561, 89] width 208 height 139
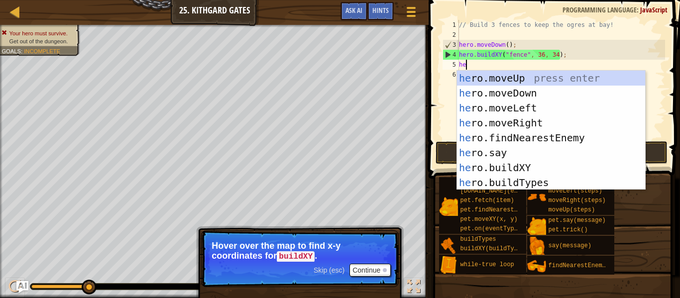
scroll to position [4, 1]
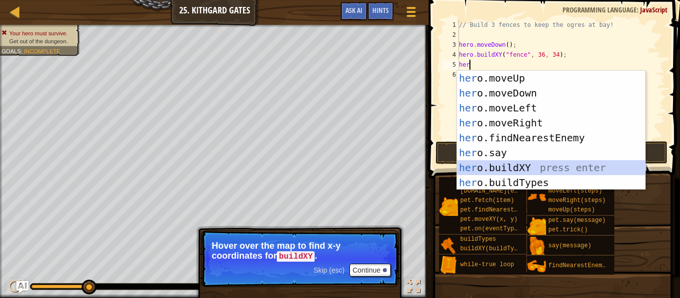
click at [550, 166] on div "her o.moveUp press enter her o.moveDown press enter her o.moveLeft press enter …" at bounding box center [551, 145] width 188 height 149
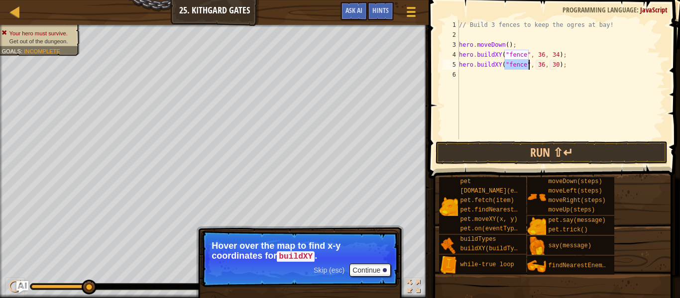
click at [558, 66] on div "// Build 3 fences to keep the ogres at bay! hero . moveDown ( ) ; hero . buildX…" at bounding box center [561, 89] width 208 height 139
type textarea "hero.buildXY("fence", 36, 31);"
click at [543, 71] on div "// Build 3 fences to keep the ogres at bay! hero . moveDown ( ) ; hero . buildX…" at bounding box center [561, 89] width 208 height 139
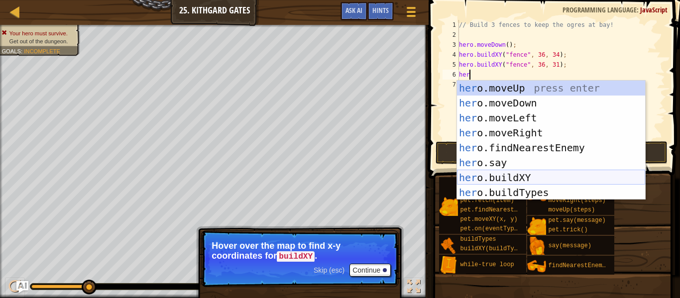
click at [609, 176] on div "her o.moveUp press enter her o.moveDown press enter her o.moveLeft press enter …" at bounding box center [551, 155] width 188 height 149
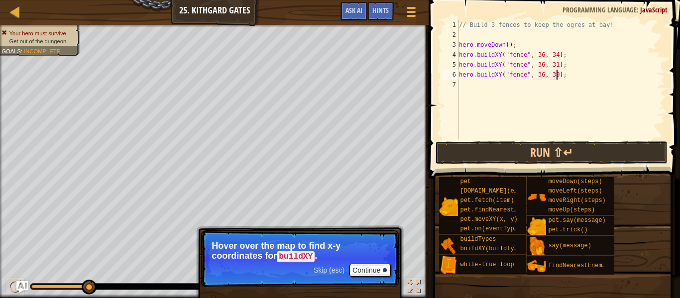
click at [556, 75] on div "// Build 3 fences to keep the ogres at bay! hero . moveDown ( ) ; hero . buildX…" at bounding box center [561, 89] width 208 height 139
type textarea "hero.buildXY("fence", 36, 27);"
click at [552, 89] on div "// Build 3 fences to keep the ogres at bay! hero . moveDown ( ) ; hero . buildX…" at bounding box center [561, 89] width 208 height 139
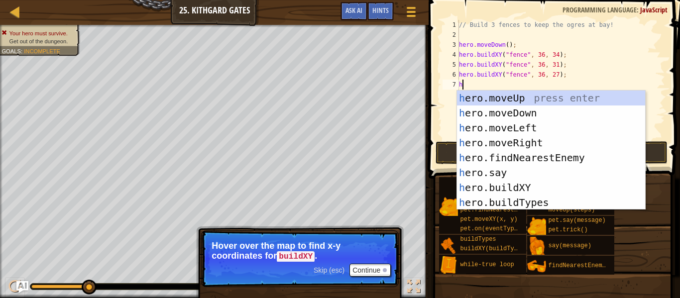
type textarea "her"
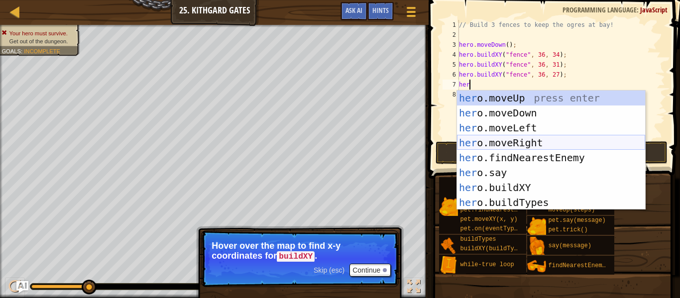
click at [575, 147] on div "her o.moveUp press enter her o.moveDown press enter her o.moveLeft press enter …" at bounding box center [551, 165] width 188 height 149
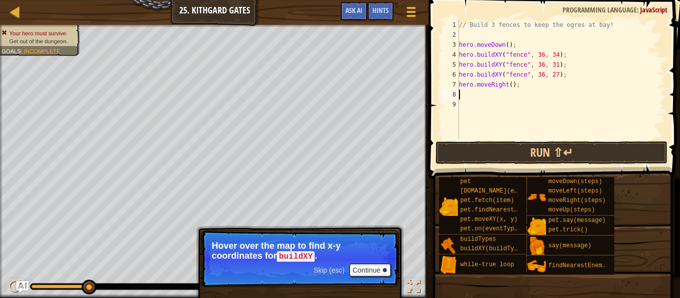
scroll to position [4, 0]
click at [512, 84] on div "// Build 3 fences to keep the ogres at bay! hero . moveDown ( ) ; hero . buildX…" at bounding box center [561, 89] width 208 height 139
type textarea "hero.moveRight(4);"
click at [549, 149] on button "Run ⇧↵" at bounding box center [552, 152] width 232 height 23
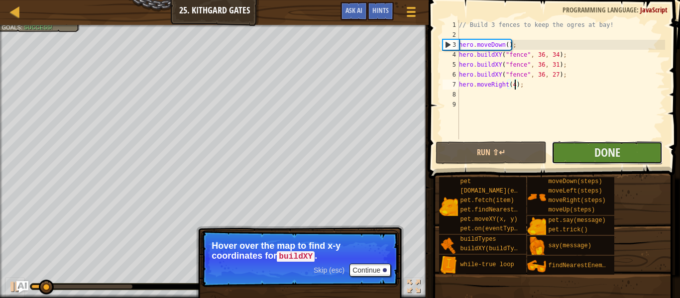
click at [566, 160] on button "Done" at bounding box center [607, 152] width 111 height 23
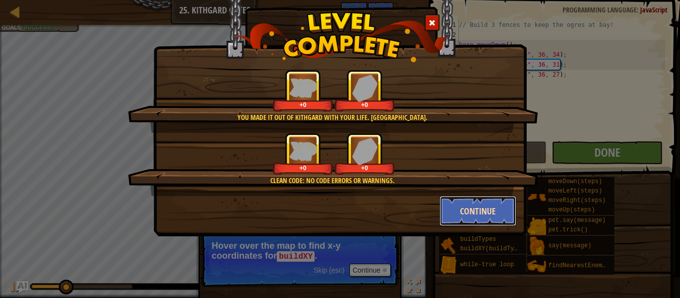
click at [474, 218] on button "Continue" at bounding box center [478, 211] width 77 height 30
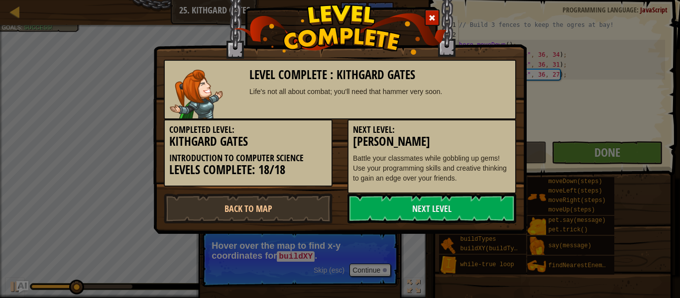
drag, startPoint x: 474, startPoint y: 218, endPoint x: 223, endPoint y: 122, distance: 269.3
click at [223, 122] on div "Level Complete : [PERSON_NAME] Life's not all about combat; you'll need that ha…" at bounding box center [340, 142] width 353 height 164
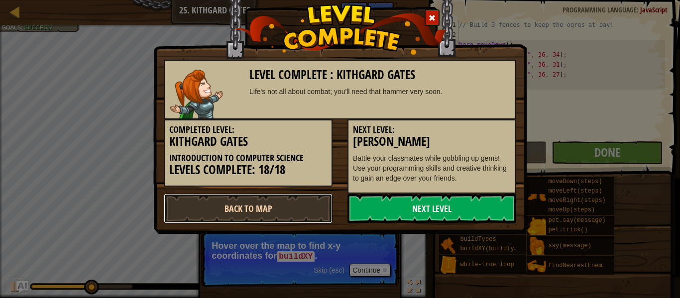
click at [211, 203] on link "Back to Map" at bounding box center [248, 209] width 169 height 30
